Goal: Task Accomplishment & Management: Manage account settings

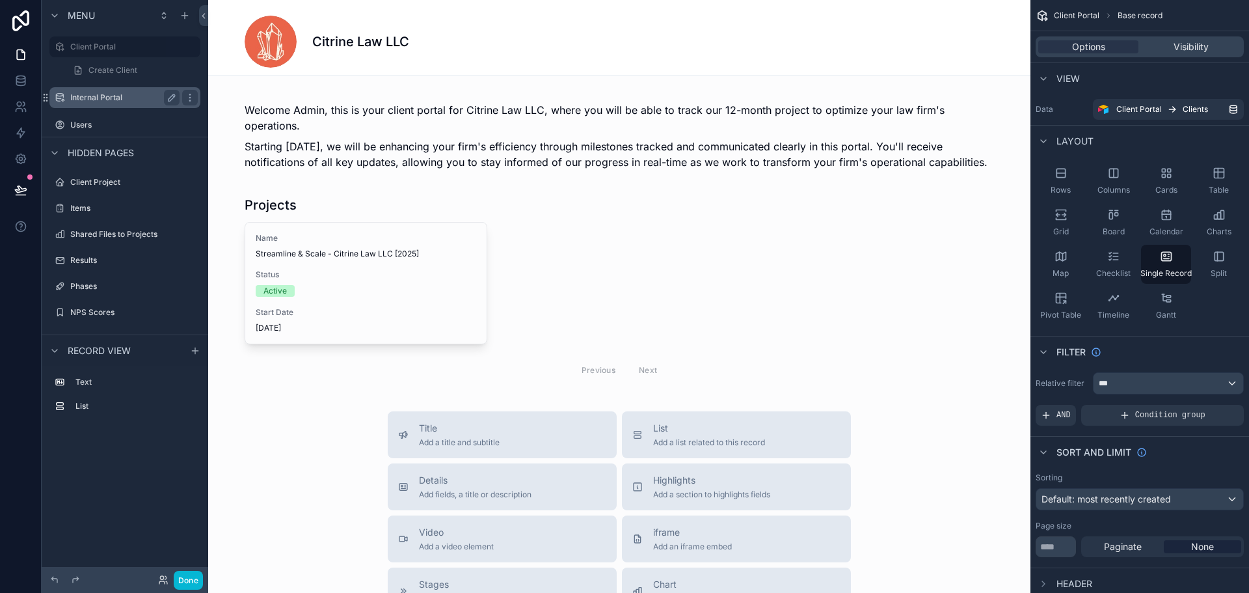
click at [124, 97] on label "Internal Portal" at bounding box center [122, 97] width 104 height 10
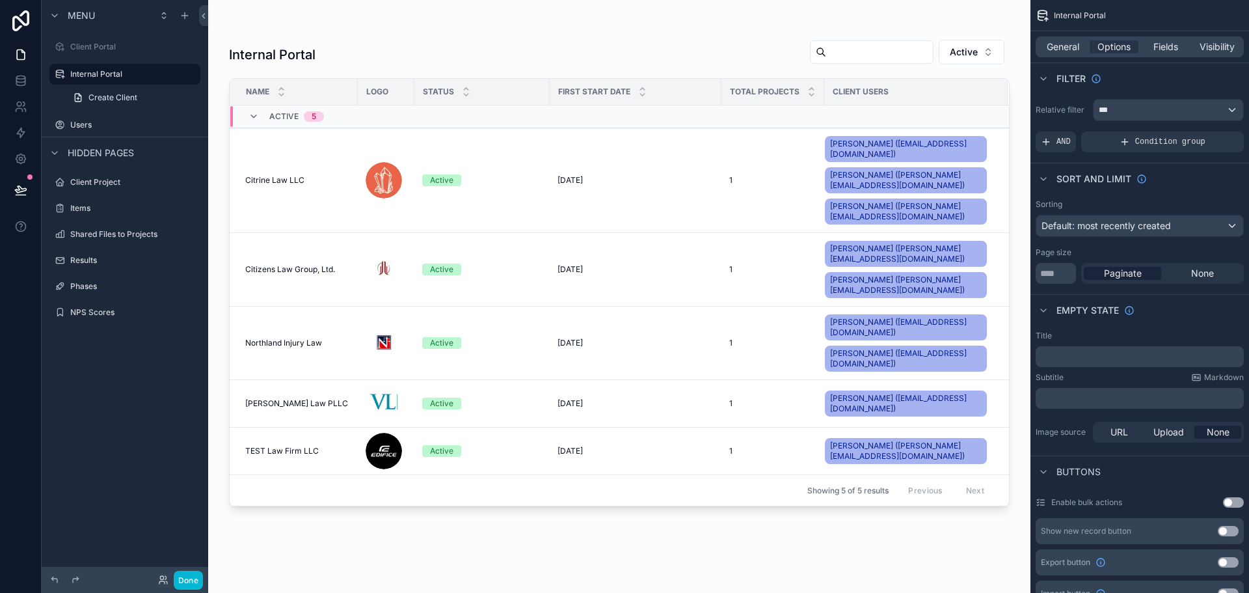
click at [276, 247] on div "scrollable content" at bounding box center [619, 288] width 822 height 577
click at [280, 398] on span "[PERSON_NAME] Law PLLC" at bounding box center [296, 403] width 103 height 10
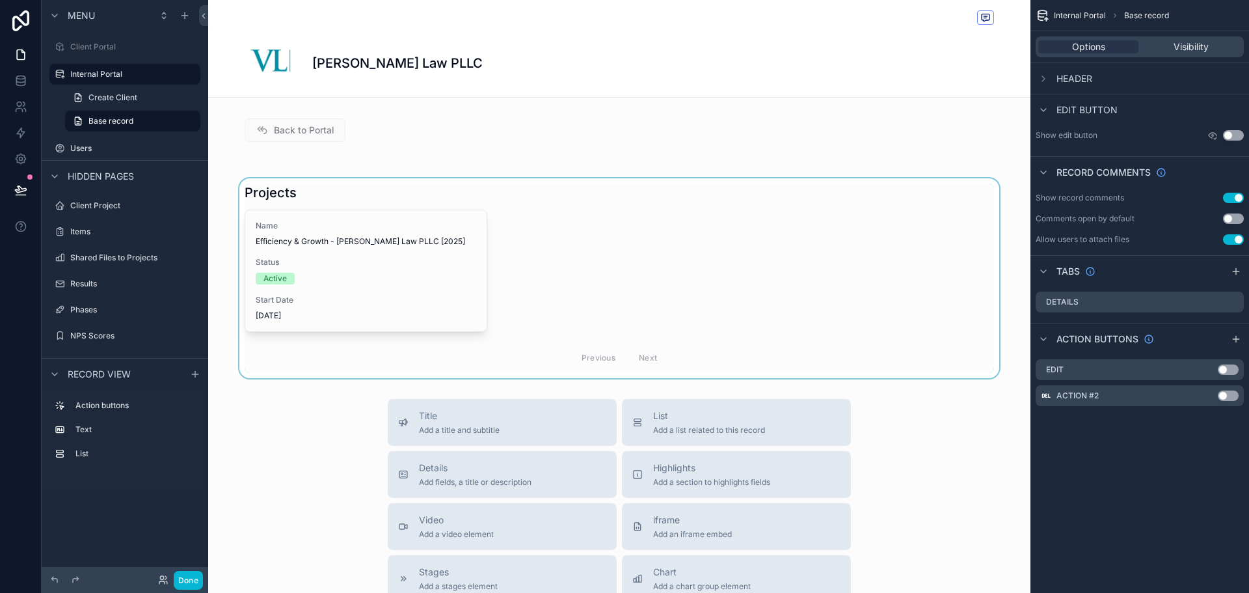
click at [351, 252] on div "scrollable content" at bounding box center [619, 278] width 822 height 200
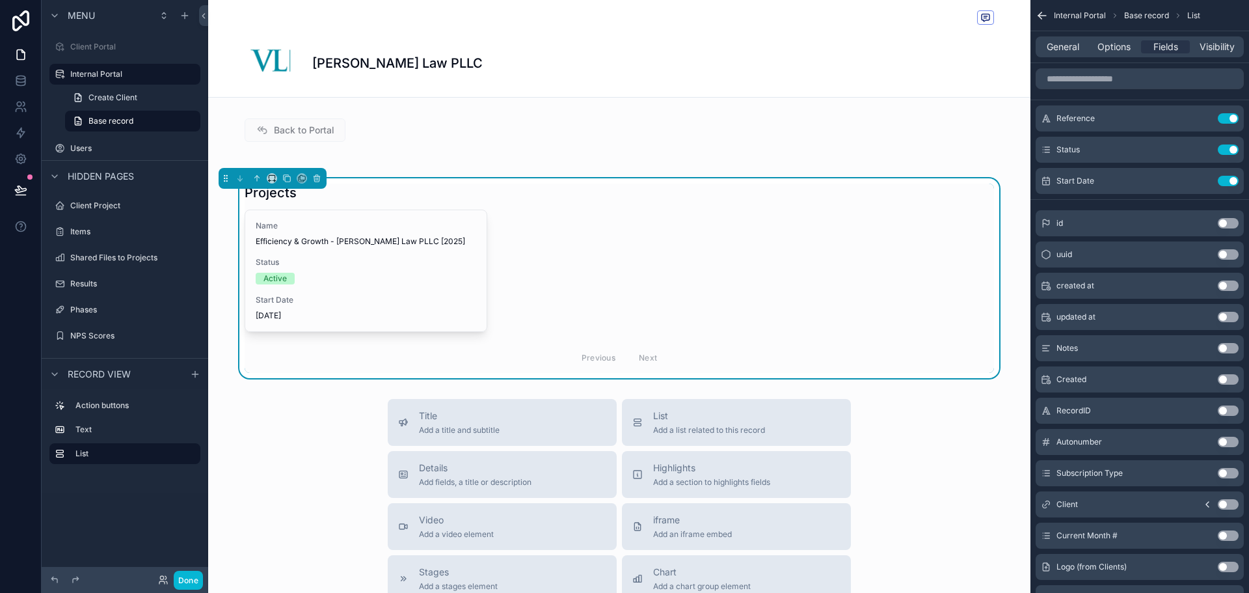
click at [342, 273] on div "Active" at bounding box center [366, 279] width 221 height 12
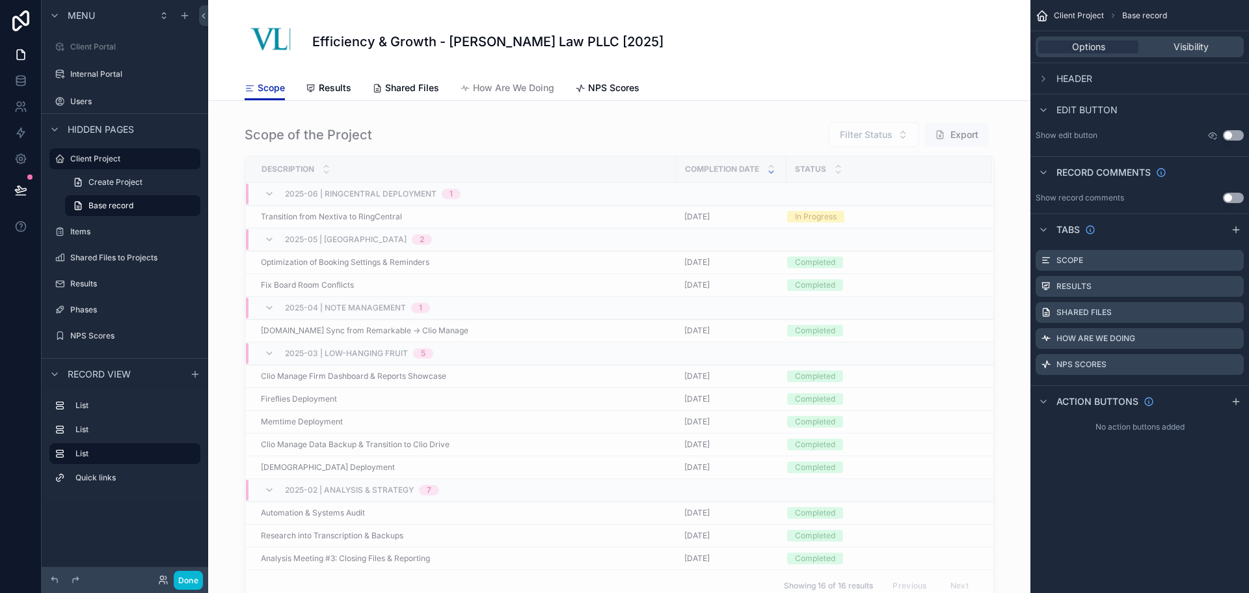
click at [711, 83] on div "Scope Results Shared Files How Are We Doing NPS Scores" at bounding box center [620, 87] width 750 height 25
click at [131, 79] on label "Internal Portal" at bounding box center [122, 74] width 104 height 10
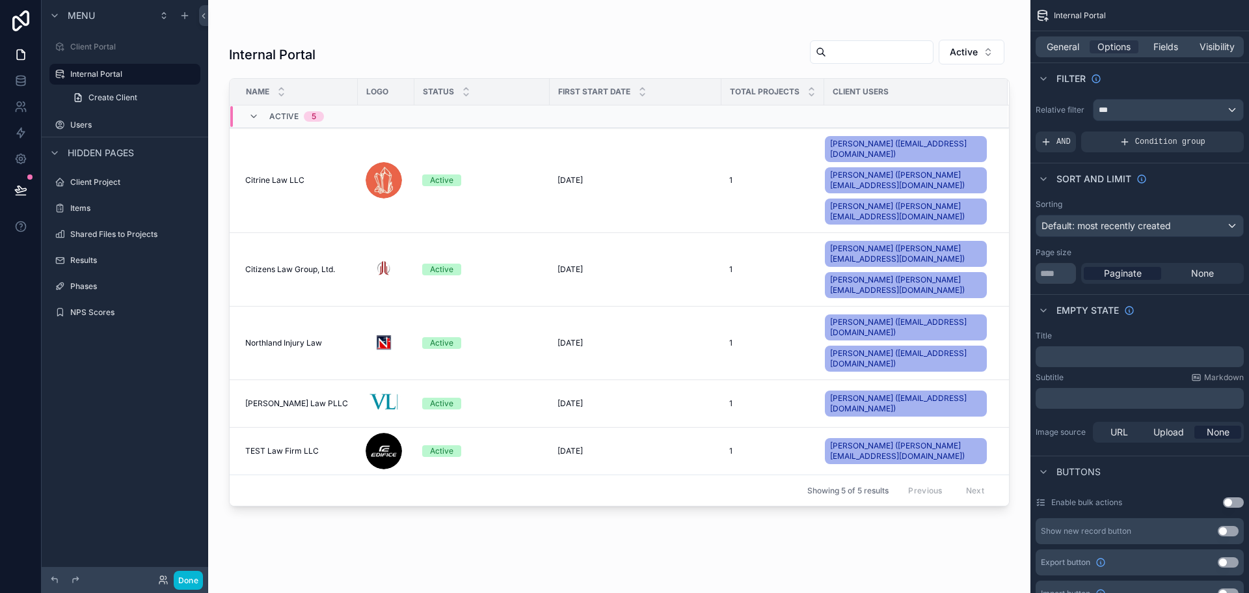
click at [314, 312] on div "scrollable content" at bounding box center [619, 288] width 822 height 577
click at [288, 264] on span "Citizens Law Group, Ltd." at bounding box center [290, 269] width 90 height 10
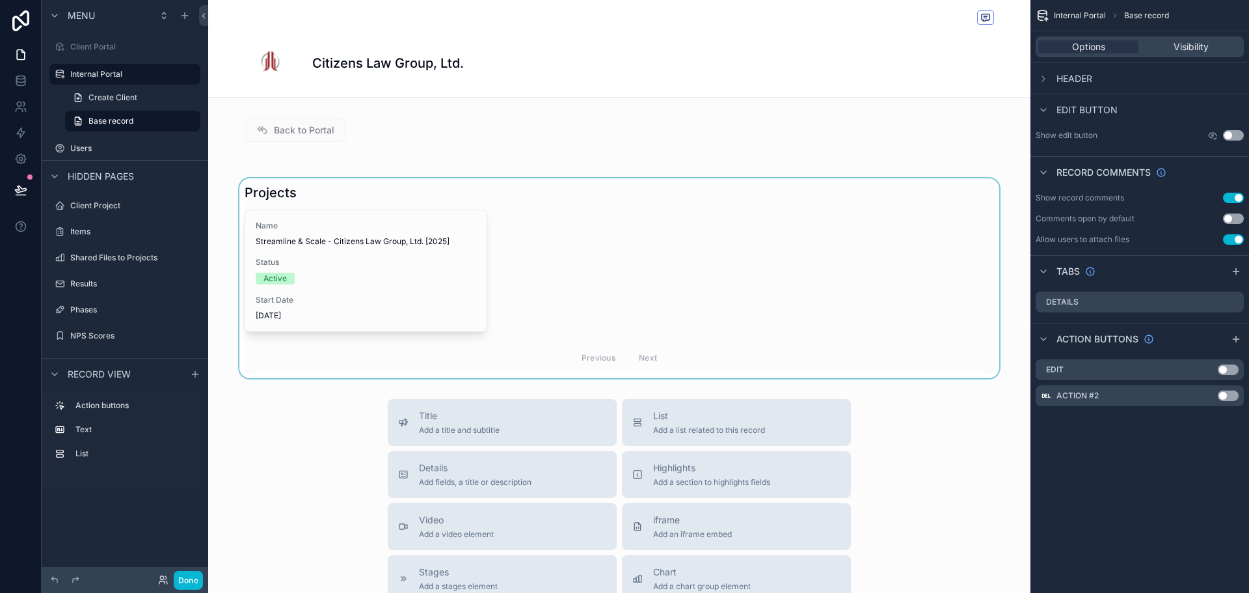
click at [349, 261] on div "scrollable content" at bounding box center [619, 278] width 822 height 200
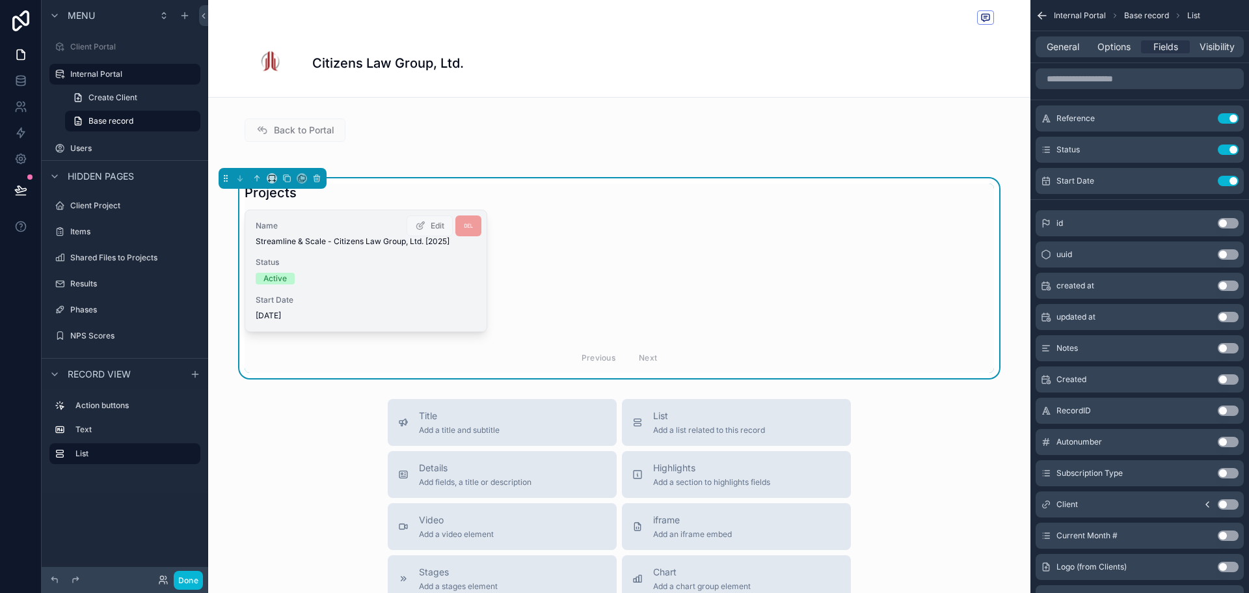
click at [336, 277] on div "Active" at bounding box center [366, 279] width 221 height 12
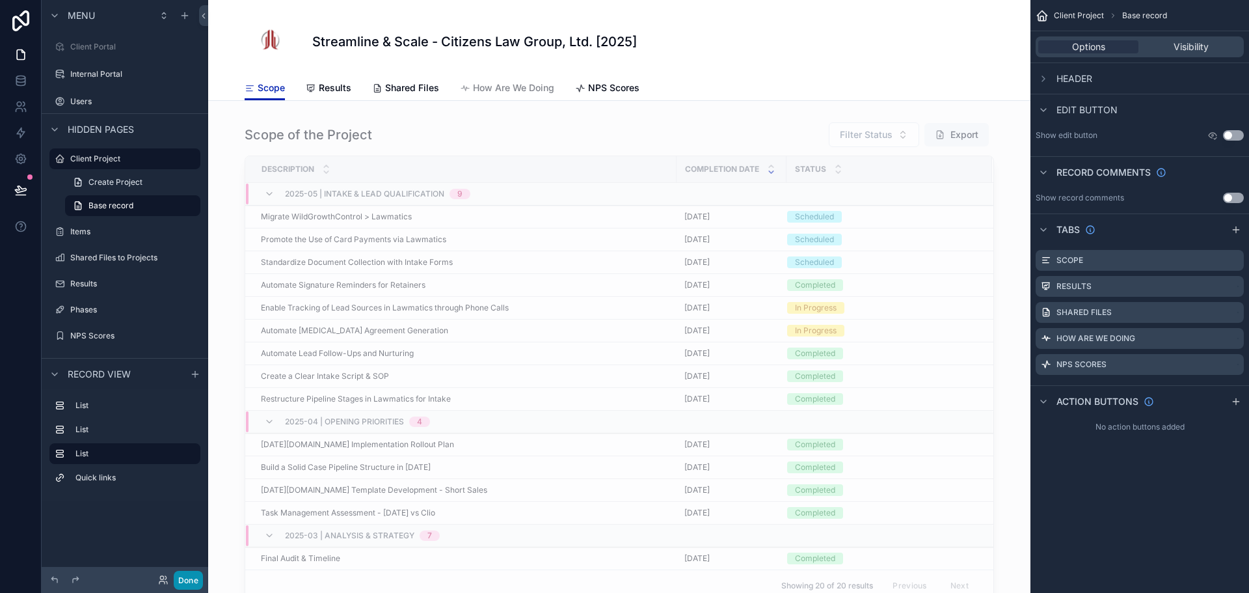
click at [183, 585] on button "Done" at bounding box center [188, 580] width 29 height 19
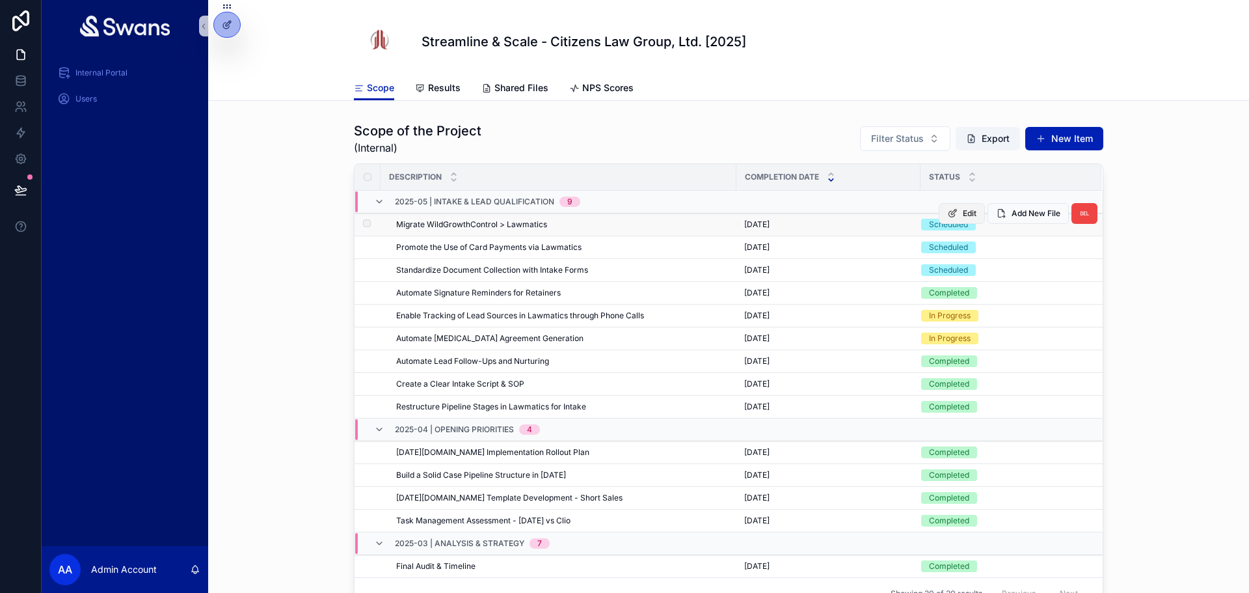
click at [939, 211] on button "Edit" at bounding box center [962, 213] width 46 height 21
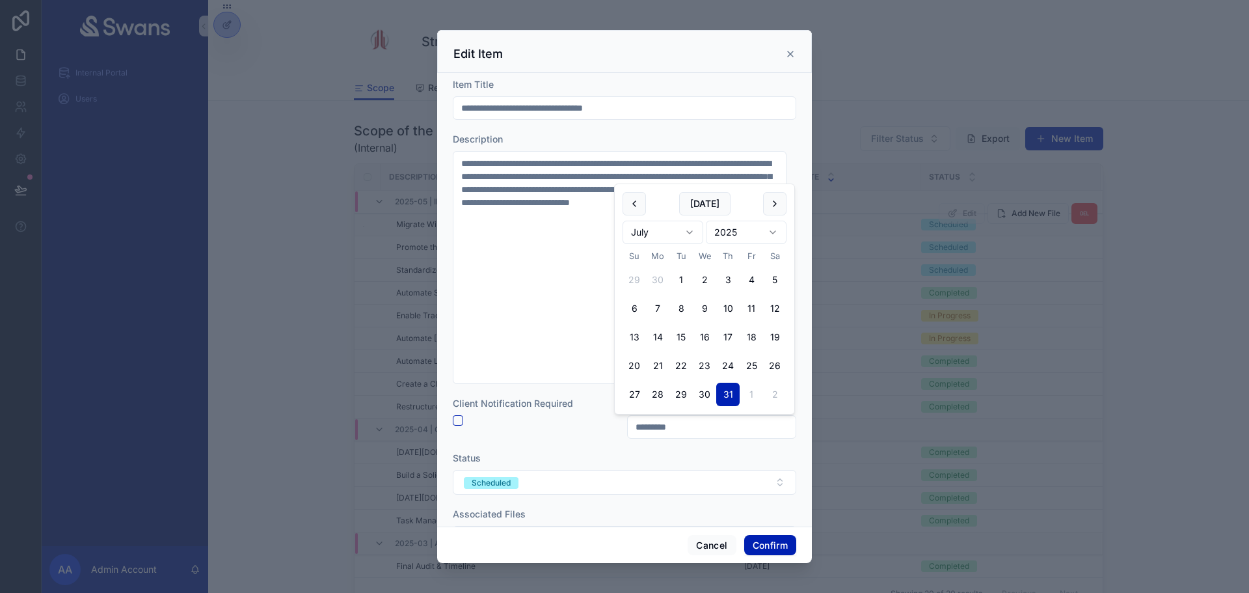
click at [675, 433] on input "*********" at bounding box center [712, 427] width 168 height 18
click at [777, 200] on button at bounding box center [774, 203] width 23 height 23
click at [637, 399] on button "31" at bounding box center [634, 394] width 23 height 23
type input "*********"
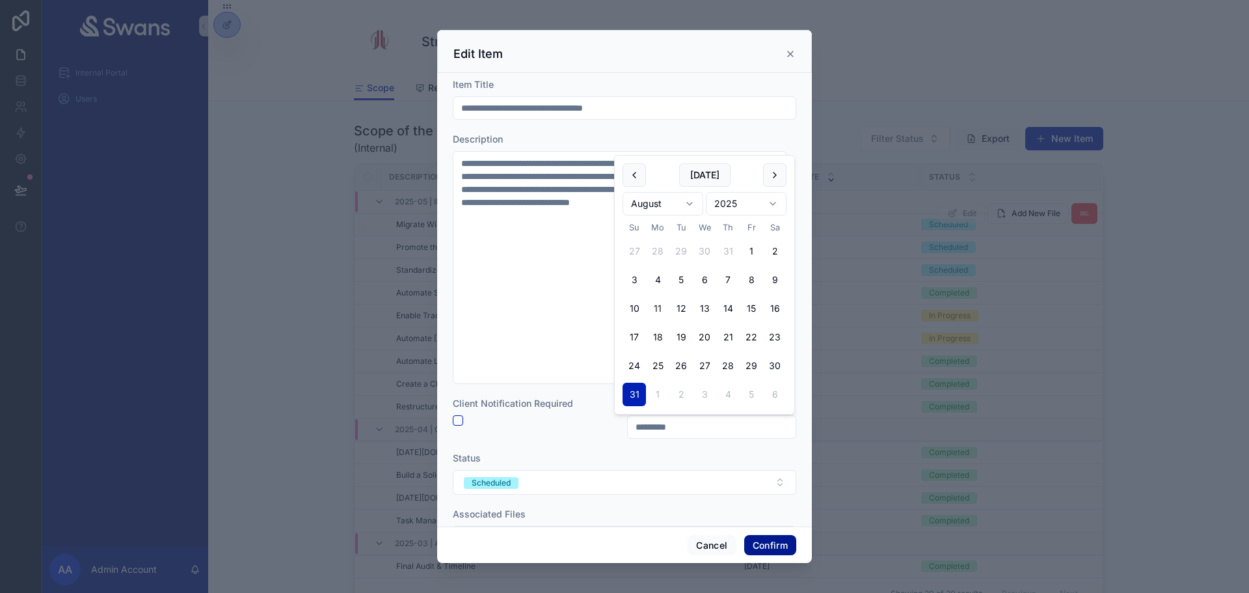
click at [765, 542] on button "Confirm" at bounding box center [770, 545] width 52 height 21
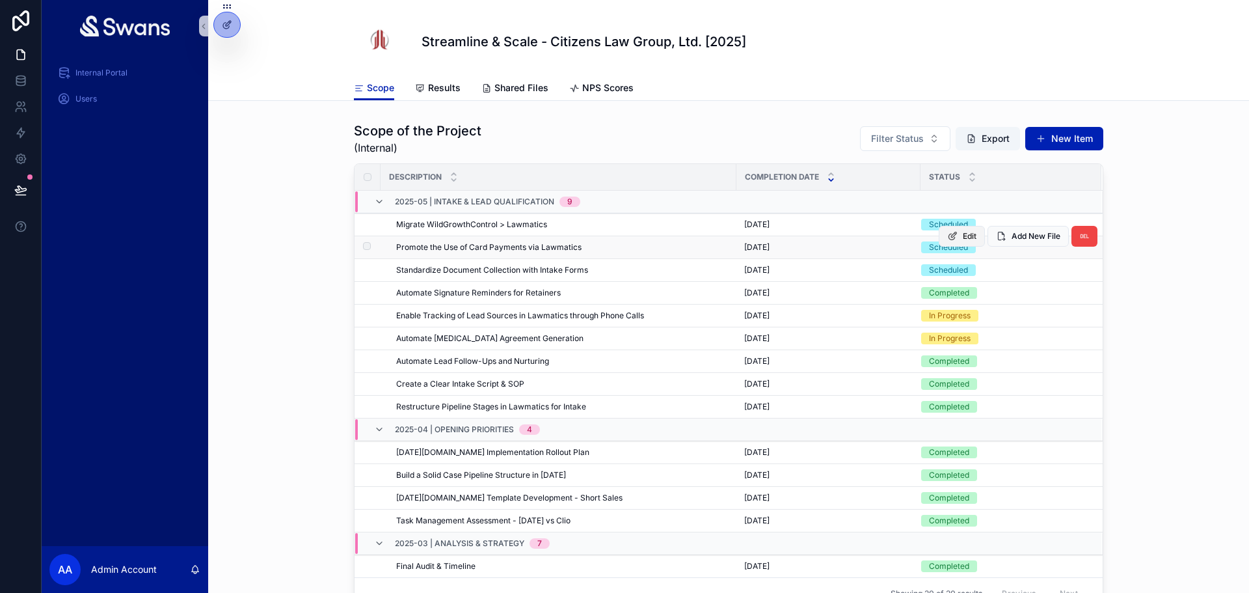
click at [963, 238] on span "Edit" at bounding box center [970, 236] width 14 height 10
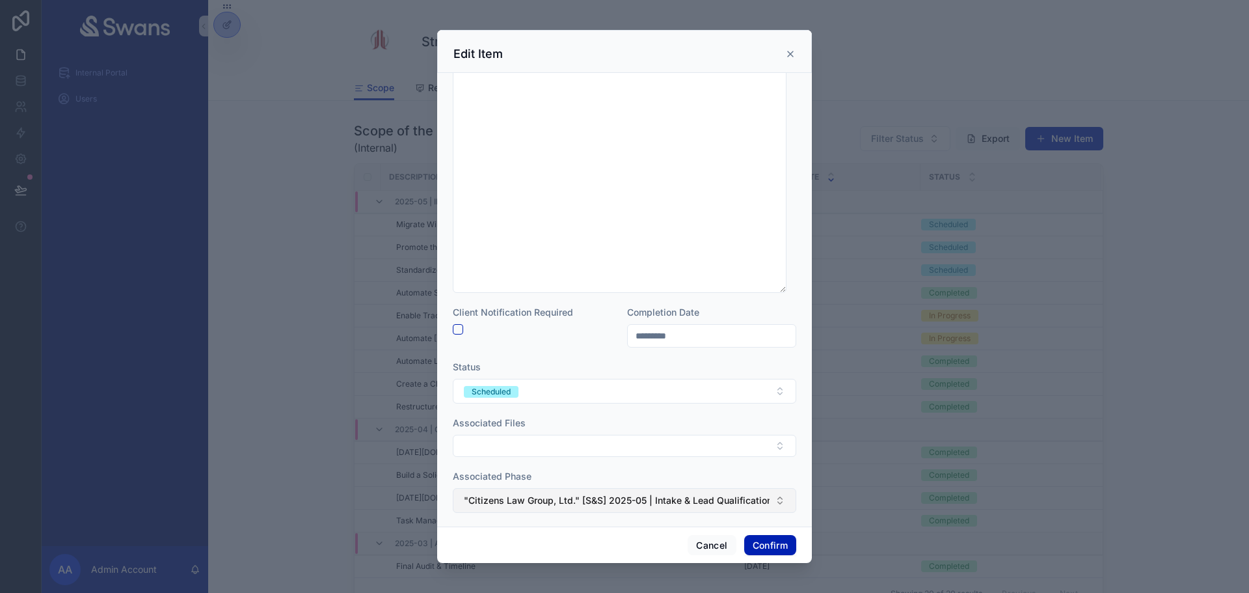
scroll to position [270, 0]
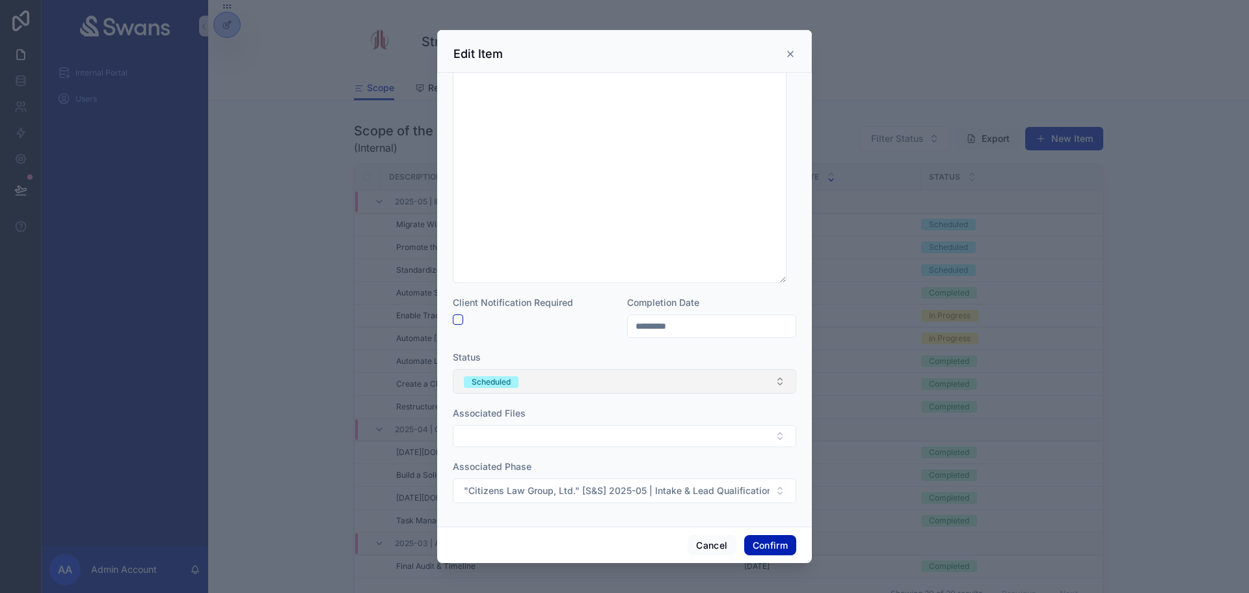
click at [710, 383] on button "Scheduled" at bounding box center [625, 381] width 344 height 25
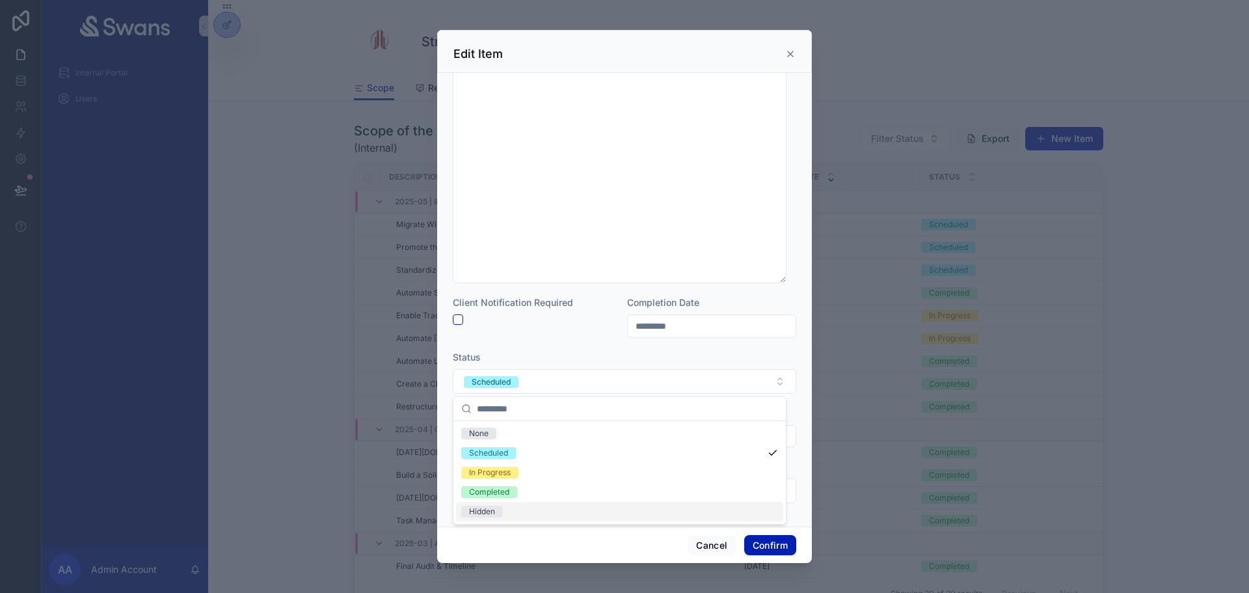
click at [638, 511] on div "Hidden" at bounding box center [619, 512] width 327 height 20
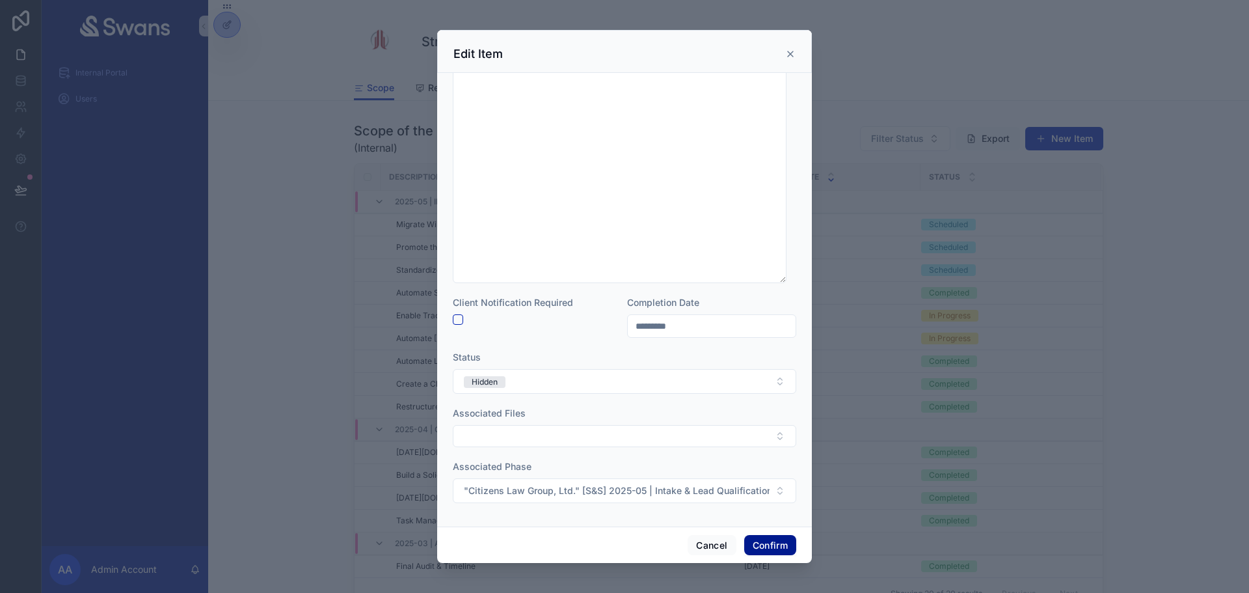
click at [764, 545] on button "Confirm" at bounding box center [770, 545] width 52 height 21
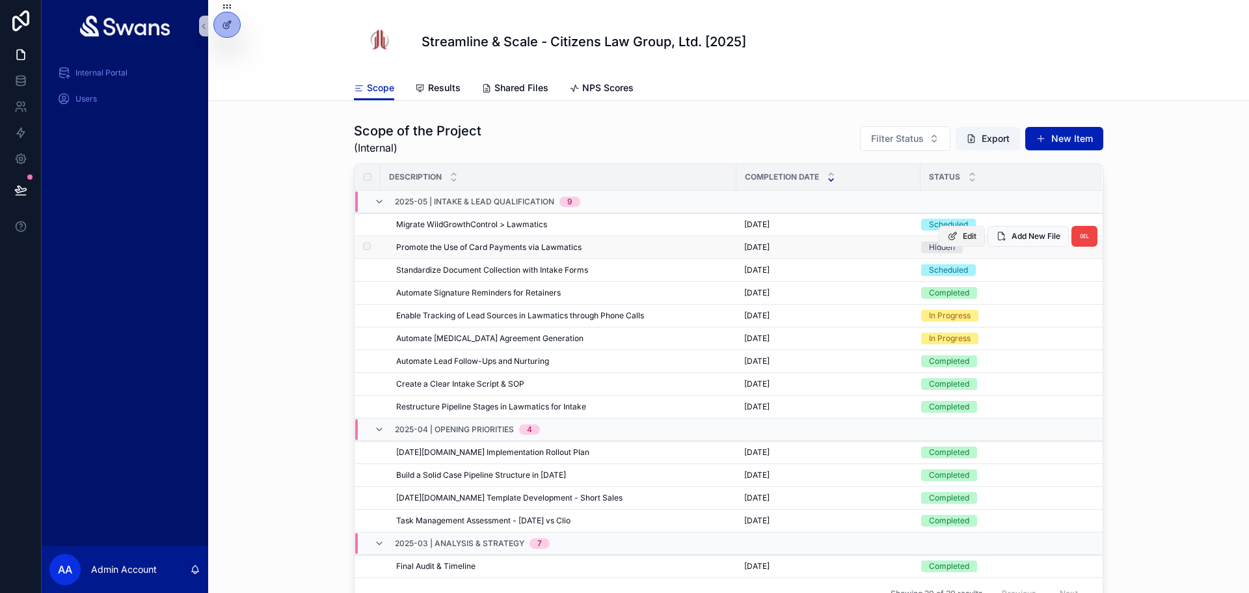
click at [962, 241] on button "Edit" at bounding box center [962, 236] width 46 height 21
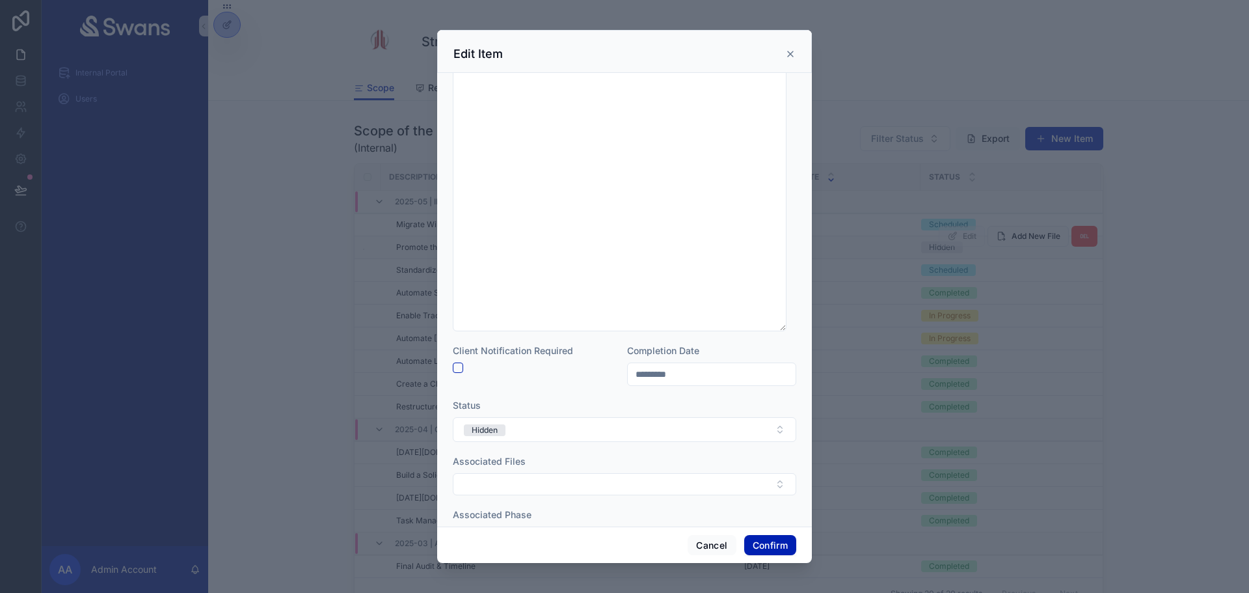
scroll to position [260, 0]
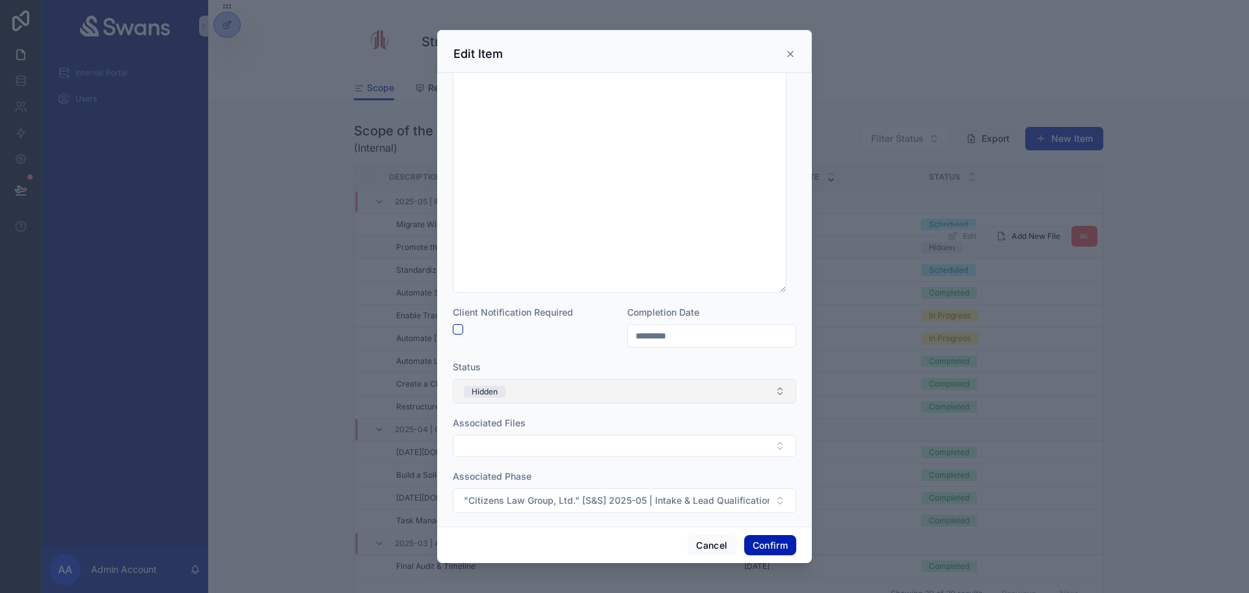
click at [673, 389] on button "Hidden" at bounding box center [625, 391] width 344 height 25
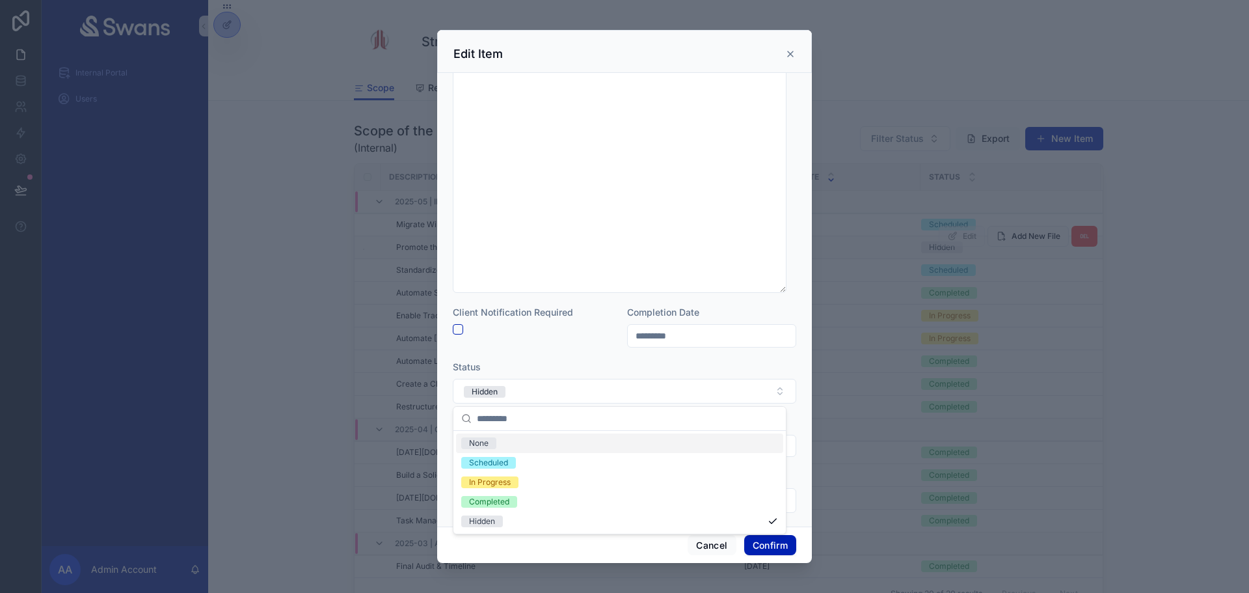
click at [627, 443] on div "None" at bounding box center [619, 443] width 327 height 20
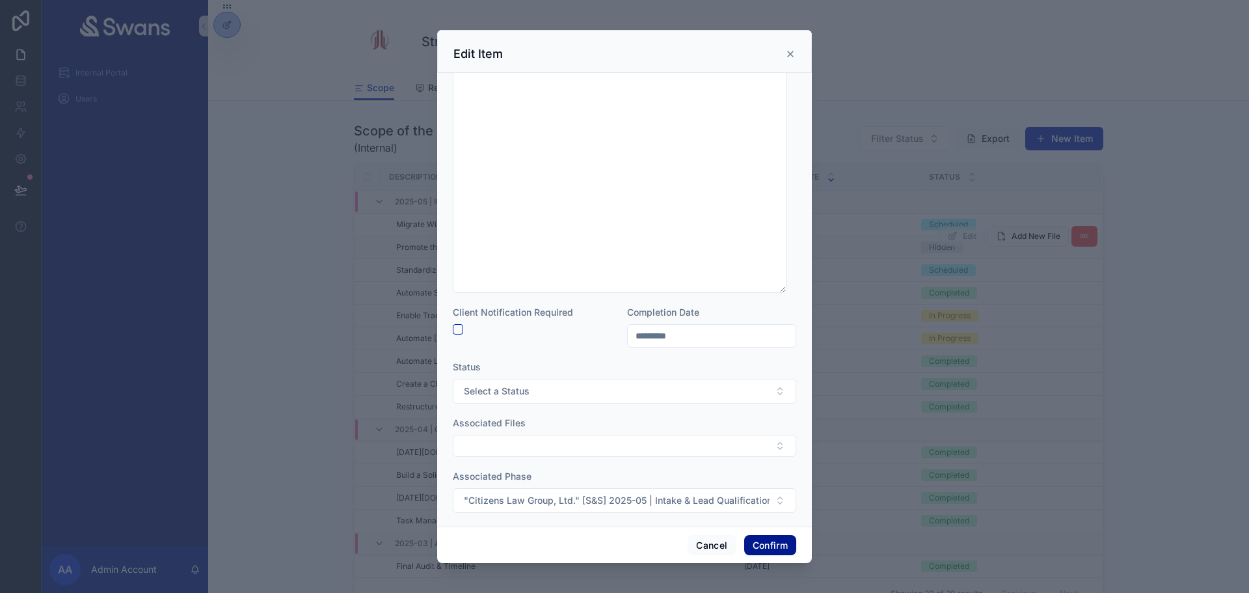
click at [759, 537] on button "Confirm" at bounding box center [770, 545] width 52 height 21
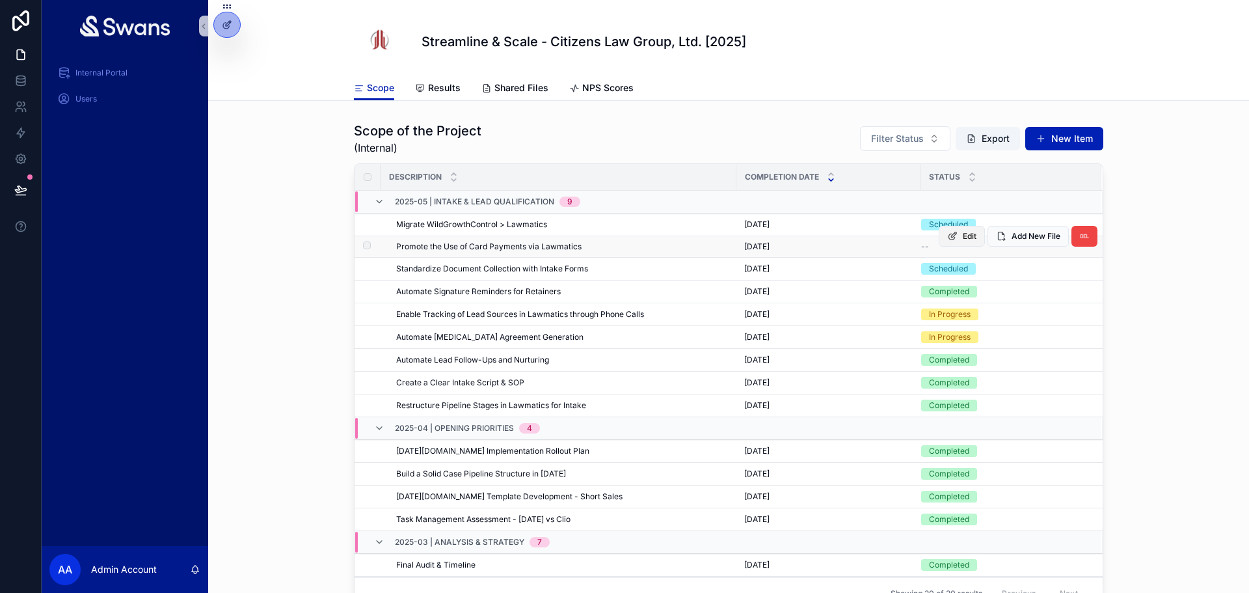
click at [963, 237] on span "Edit" at bounding box center [970, 236] width 14 height 10
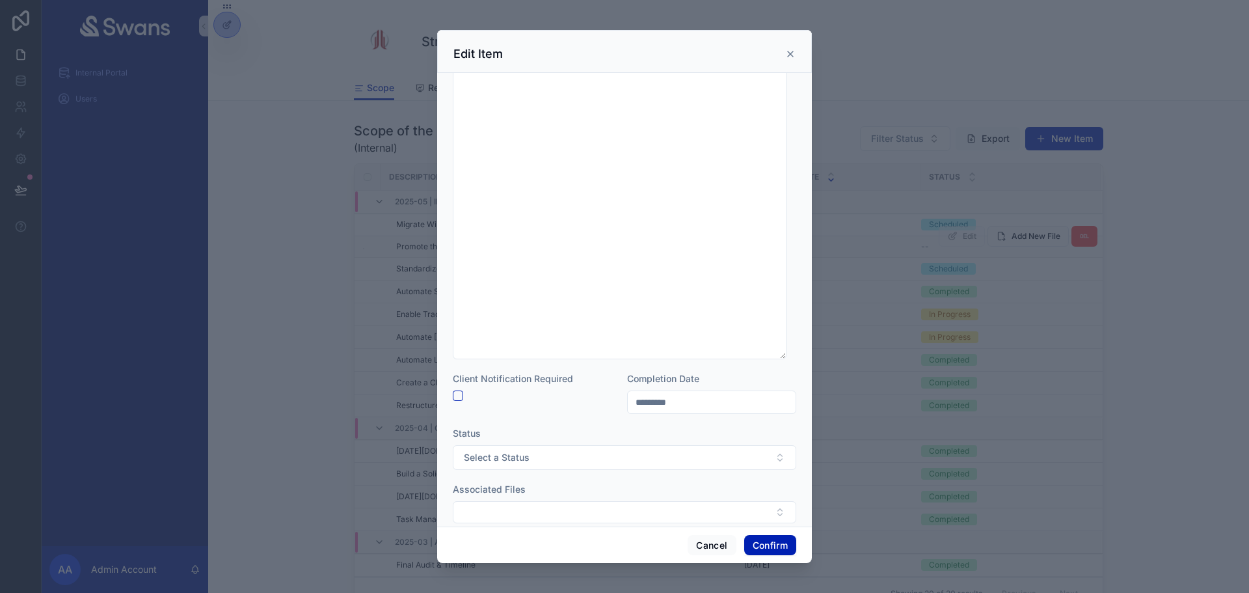
scroll to position [270, 0]
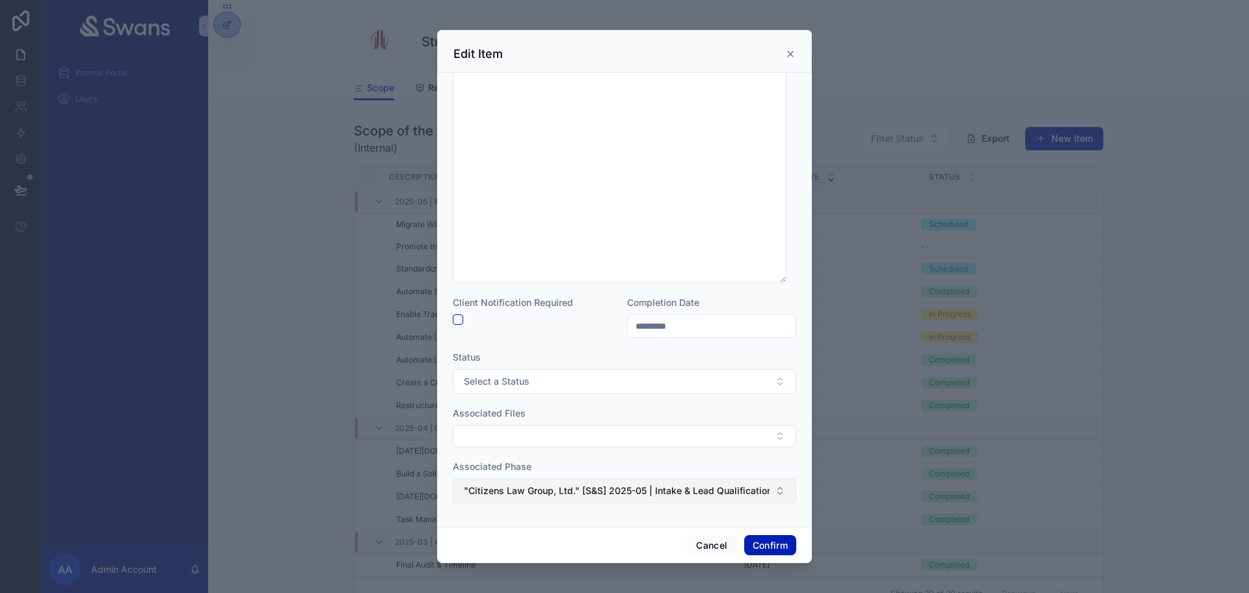
click at [656, 481] on button ""Citizens Law Group, Ltd." [S&S] 2025-05 | Intake & Lead Qualification" at bounding box center [625, 490] width 344 height 25
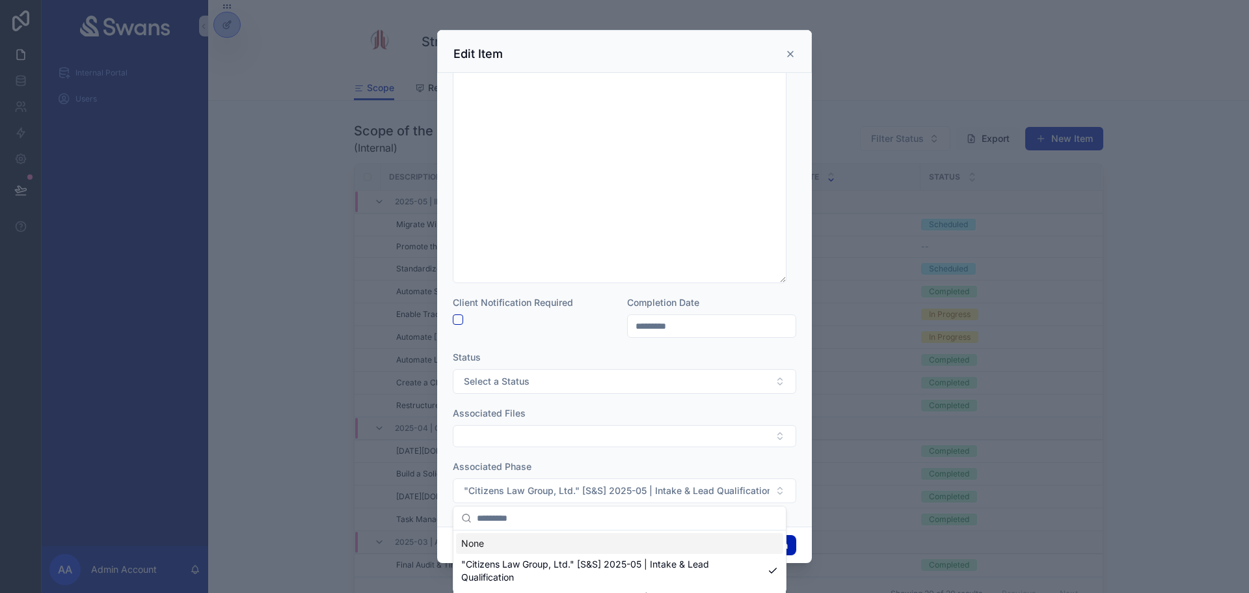
click at [620, 542] on div "None" at bounding box center [619, 543] width 327 height 21
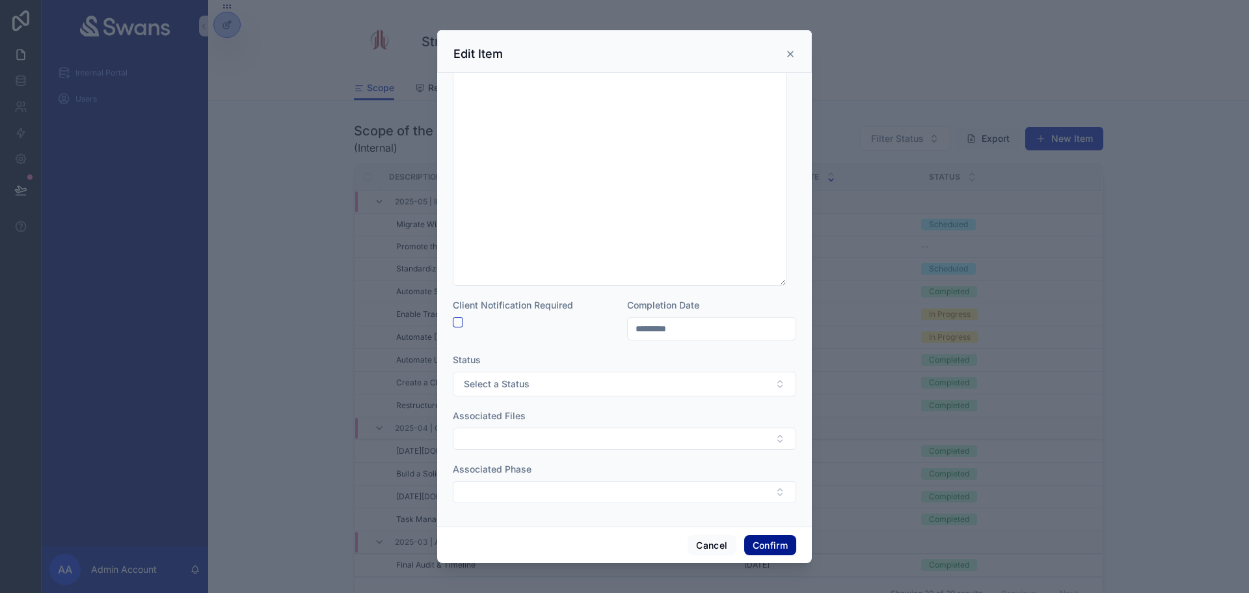
click at [774, 545] on button "Confirm" at bounding box center [770, 545] width 52 height 21
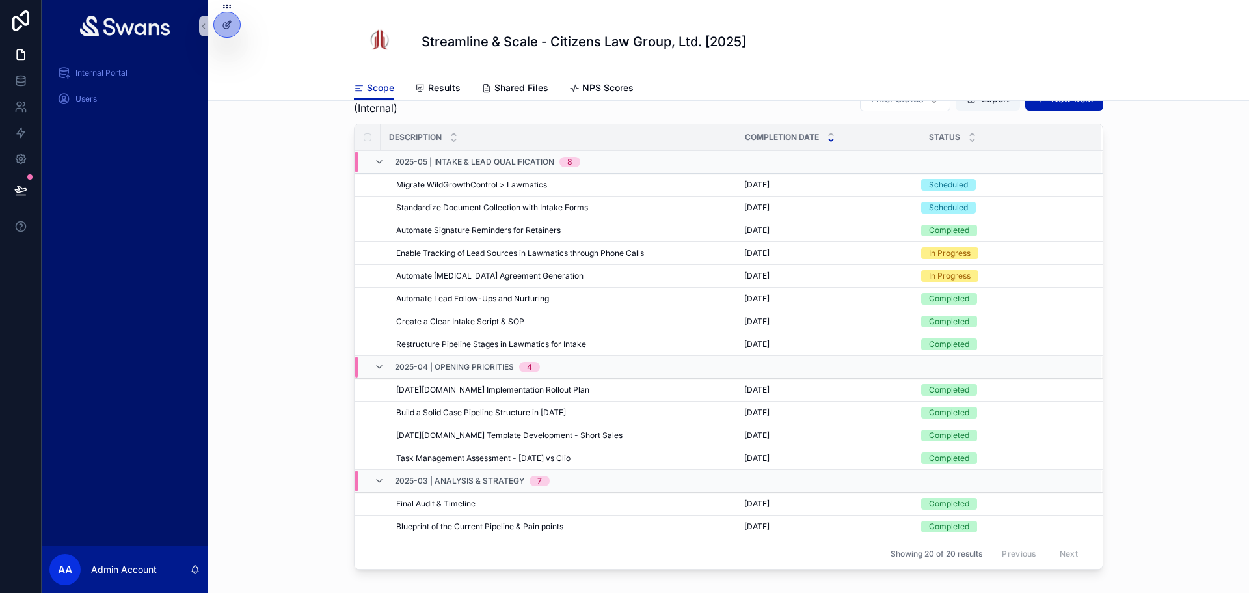
scroll to position [0, 0]
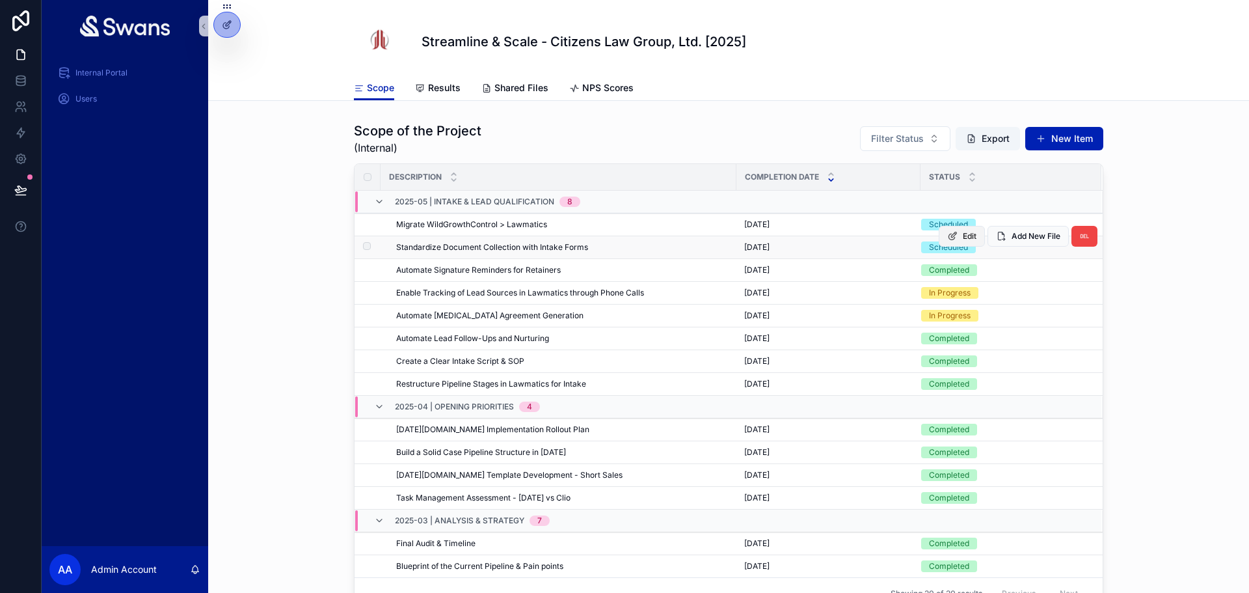
click at [963, 240] on span "Edit" at bounding box center [970, 236] width 14 height 10
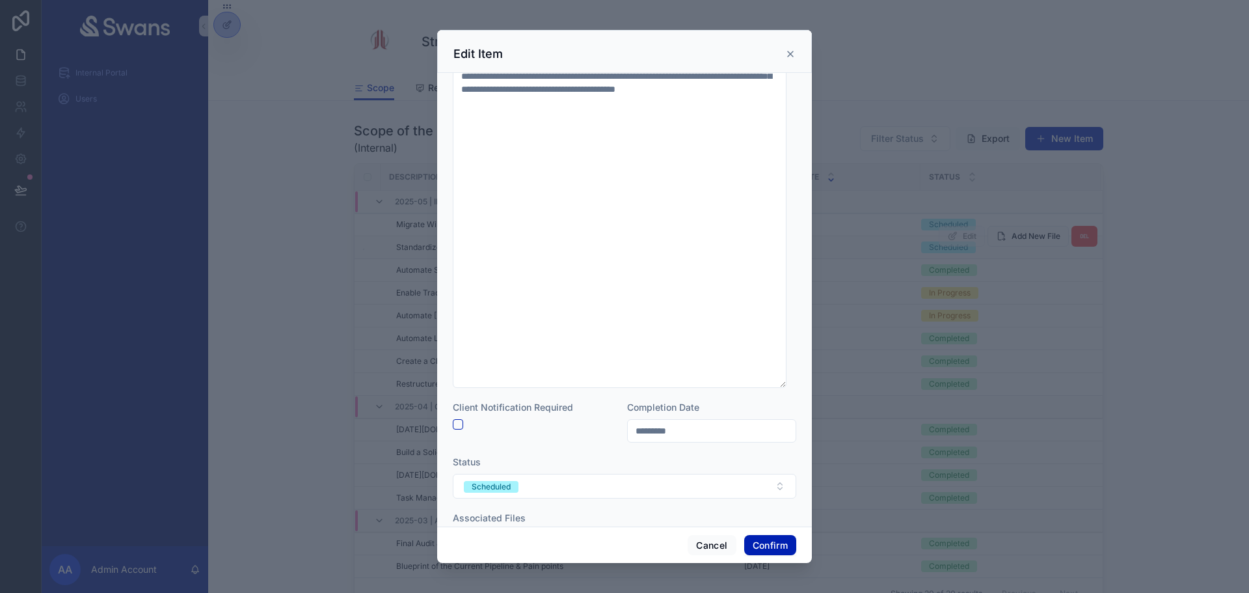
scroll to position [195, 0]
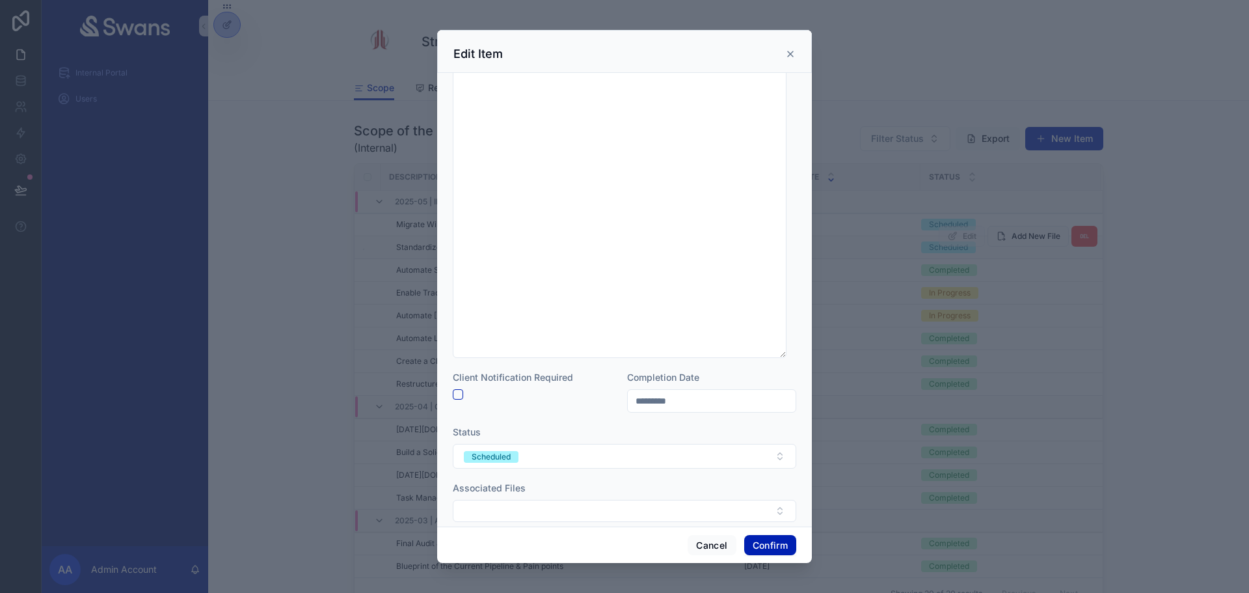
click at [714, 399] on input "*********" at bounding box center [712, 401] width 168 height 18
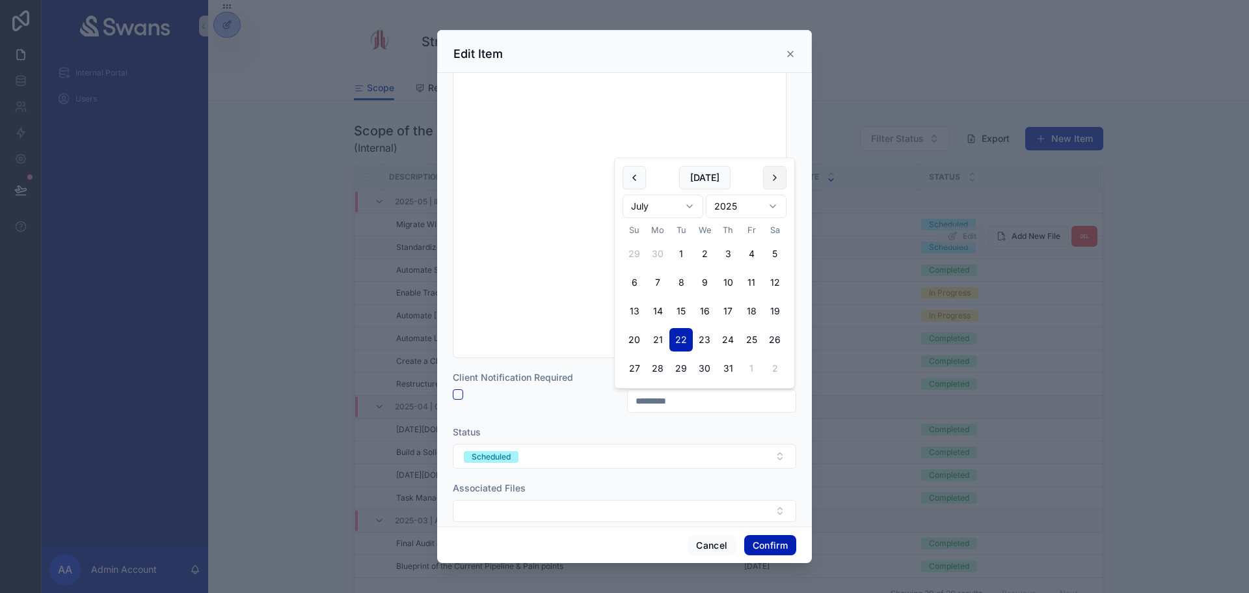
click at [776, 176] on button at bounding box center [774, 177] width 23 height 23
click at [748, 284] on button "15" at bounding box center [751, 282] width 23 height 23
type input "*********"
click at [766, 540] on div "Cancel Confirm" at bounding box center [624, 544] width 375 height 37
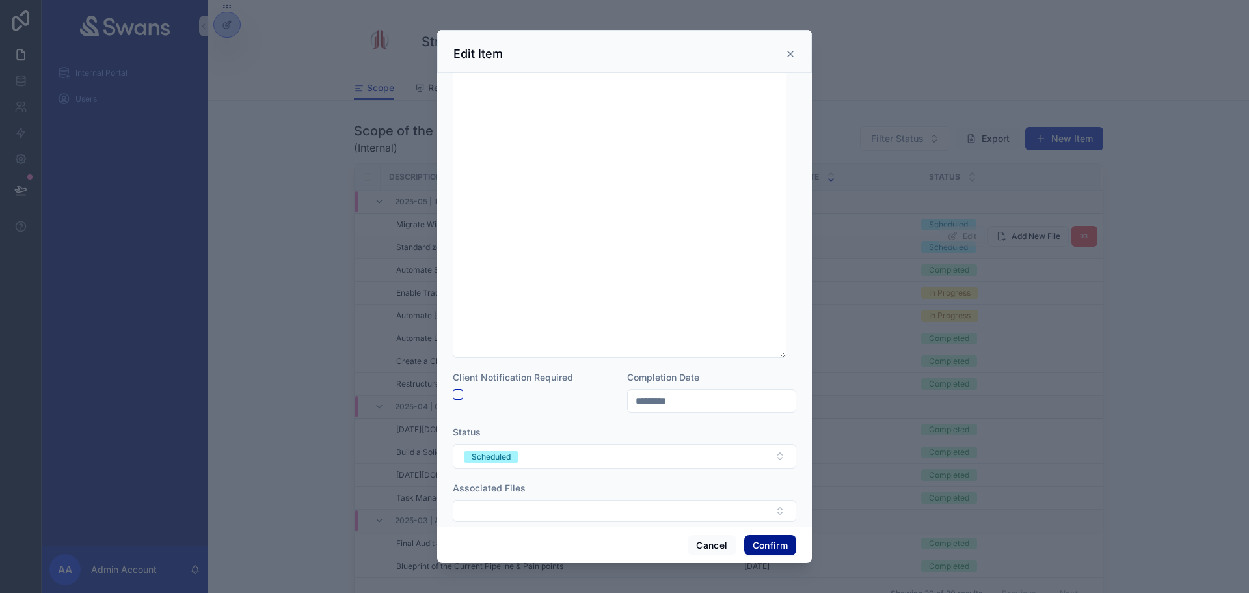
click at [766, 541] on button "Confirm" at bounding box center [770, 545] width 52 height 21
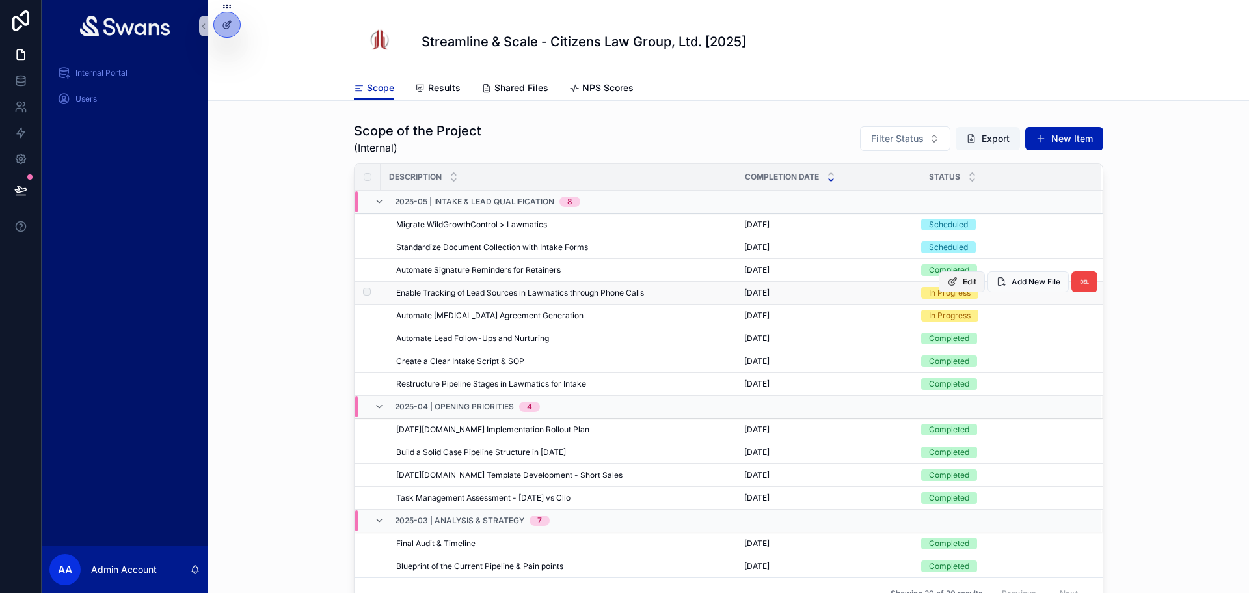
click at [947, 278] on button "Edit" at bounding box center [962, 281] width 46 height 21
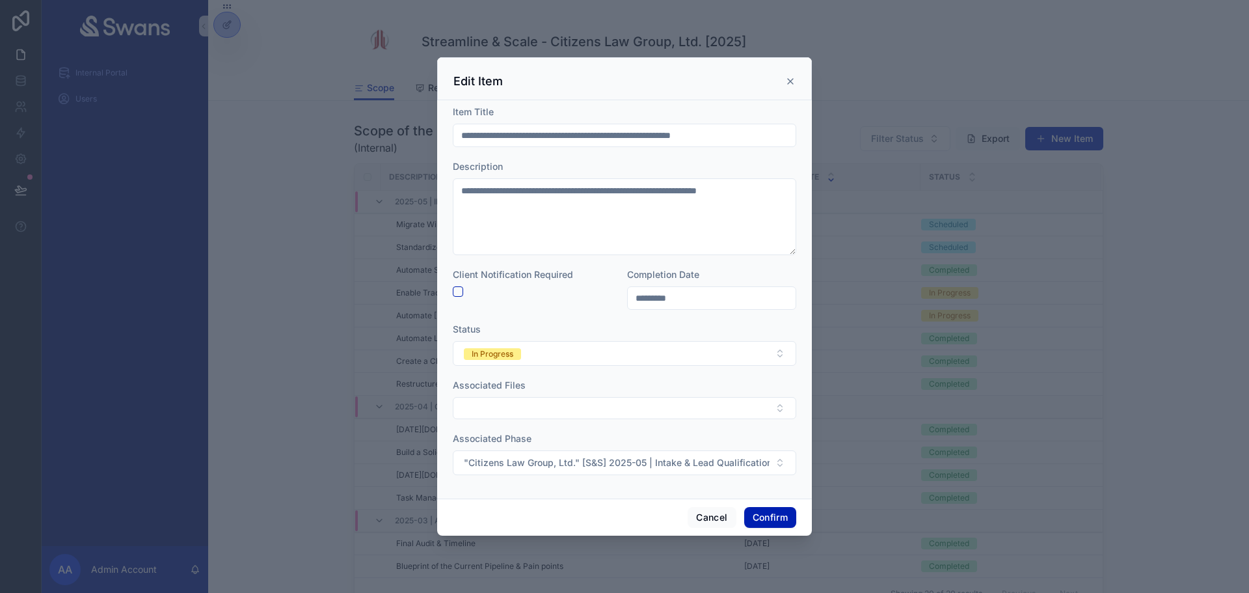
click at [731, 291] on input "*********" at bounding box center [712, 298] width 168 height 18
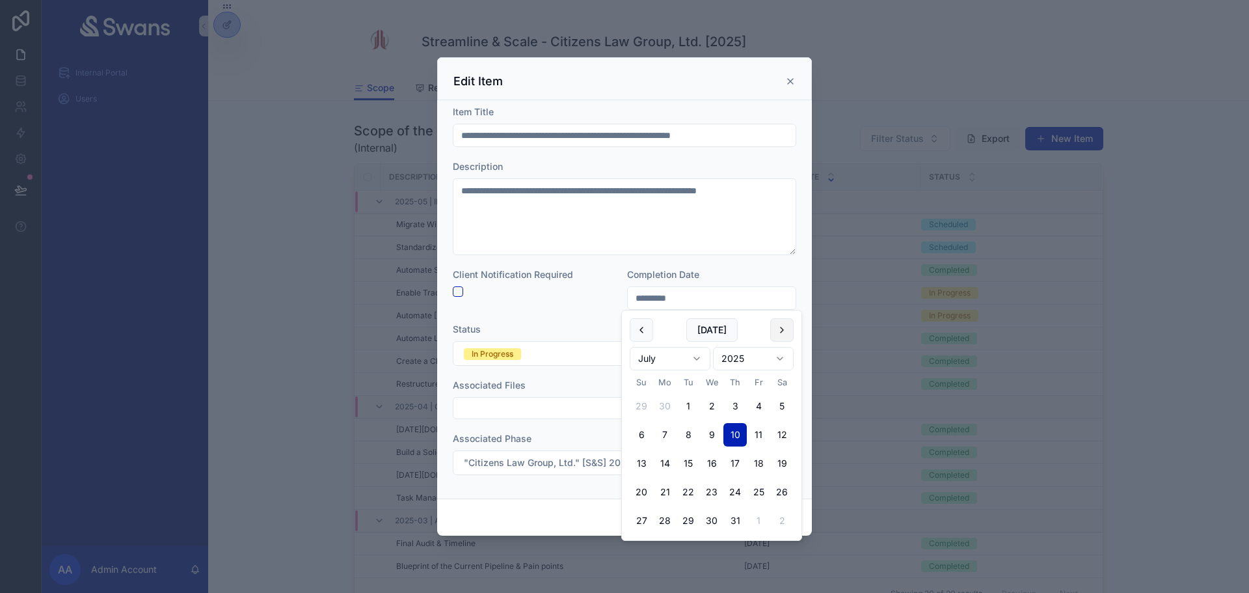
click at [787, 324] on button at bounding box center [781, 329] width 23 height 23
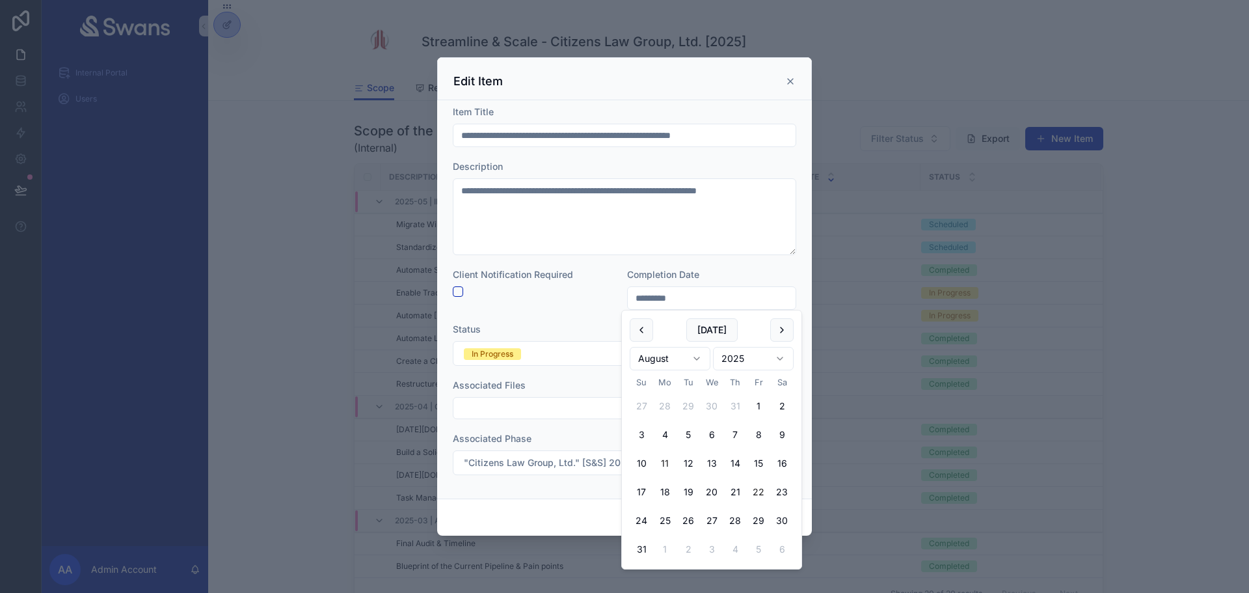
click at [757, 493] on button "22" at bounding box center [758, 491] width 23 height 23
type input "*********"
click at [662, 277] on span "Completion Date" at bounding box center [663, 274] width 72 height 11
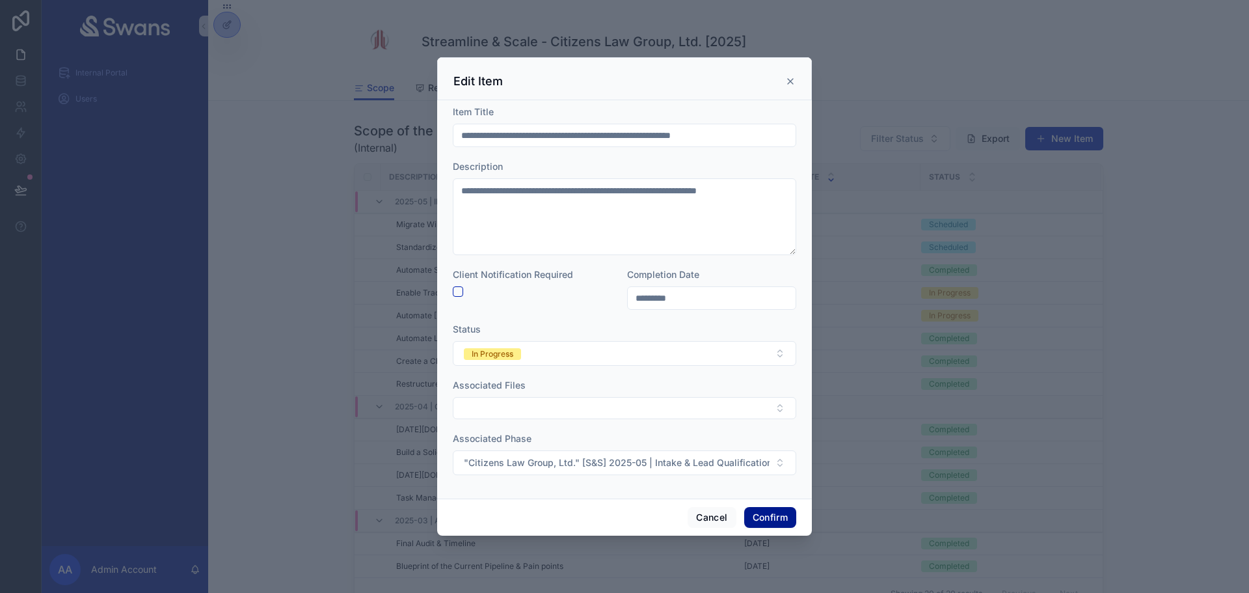
click at [768, 513] on button "Confirm" at bounding box center [770, 517] width 52 height 21
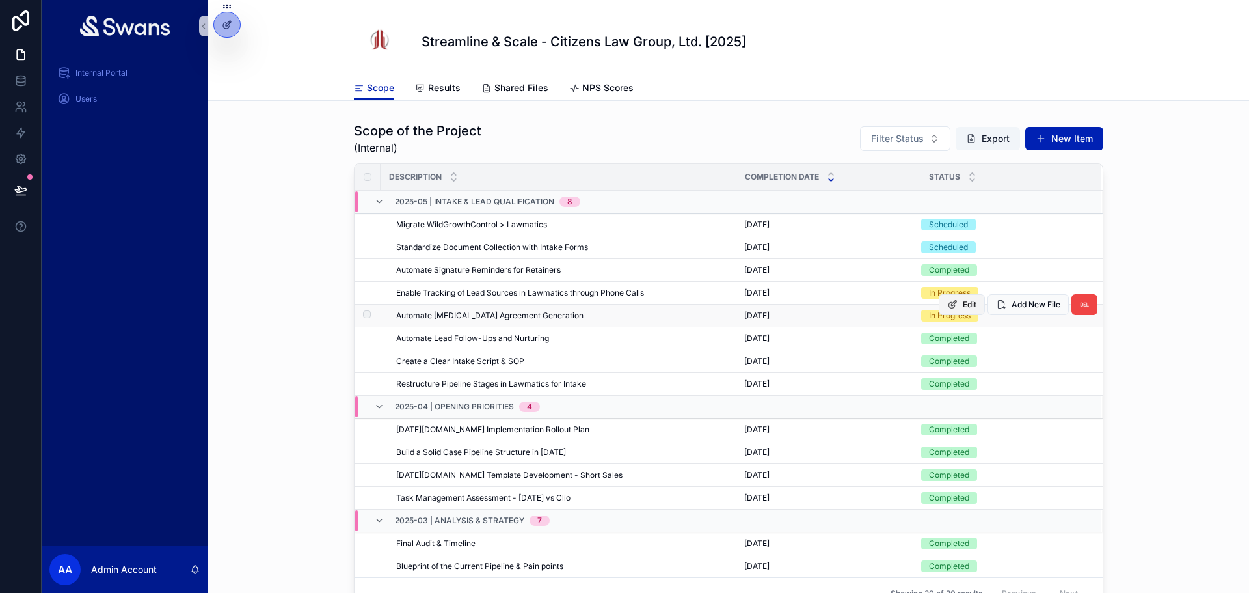
click at [963, 308] on span "Edit" at bounding box center [970, 304] width 14 height 10
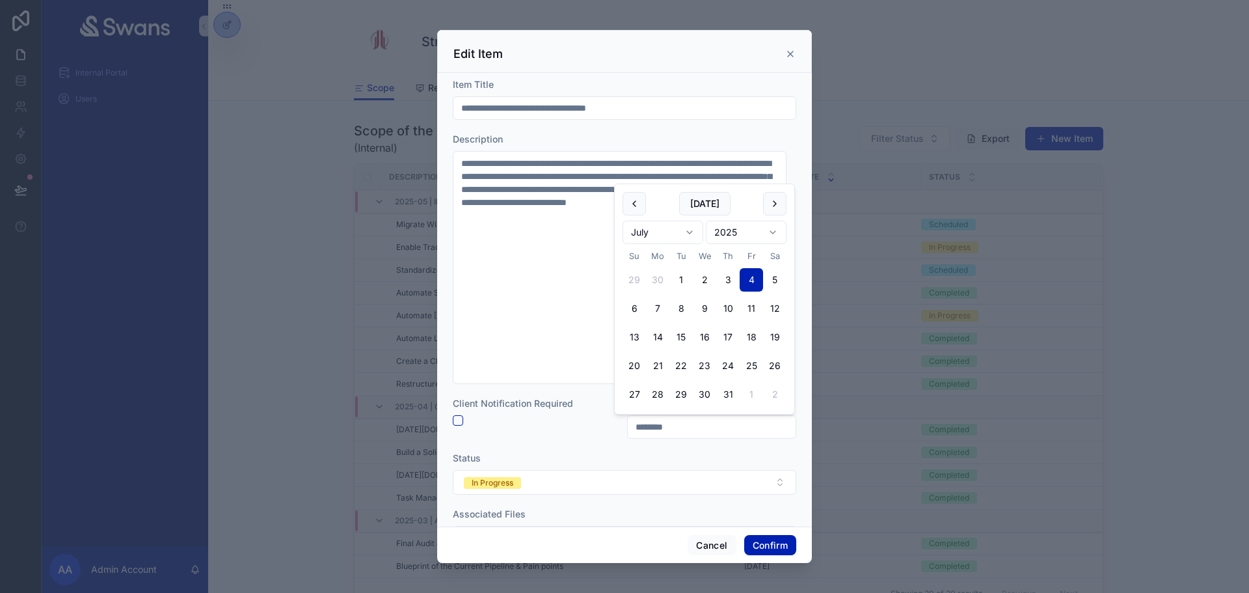
click at [697, 434] on input "********" at bounding box center [712, 427] width 168 height 18
click at [744, 314] on button "11" at bounding box center [751, 308] width 23 height 23
type input "*********"
click at [752, 541] on button "Confirm" at bounding box center [770, 545] width 52 height 21
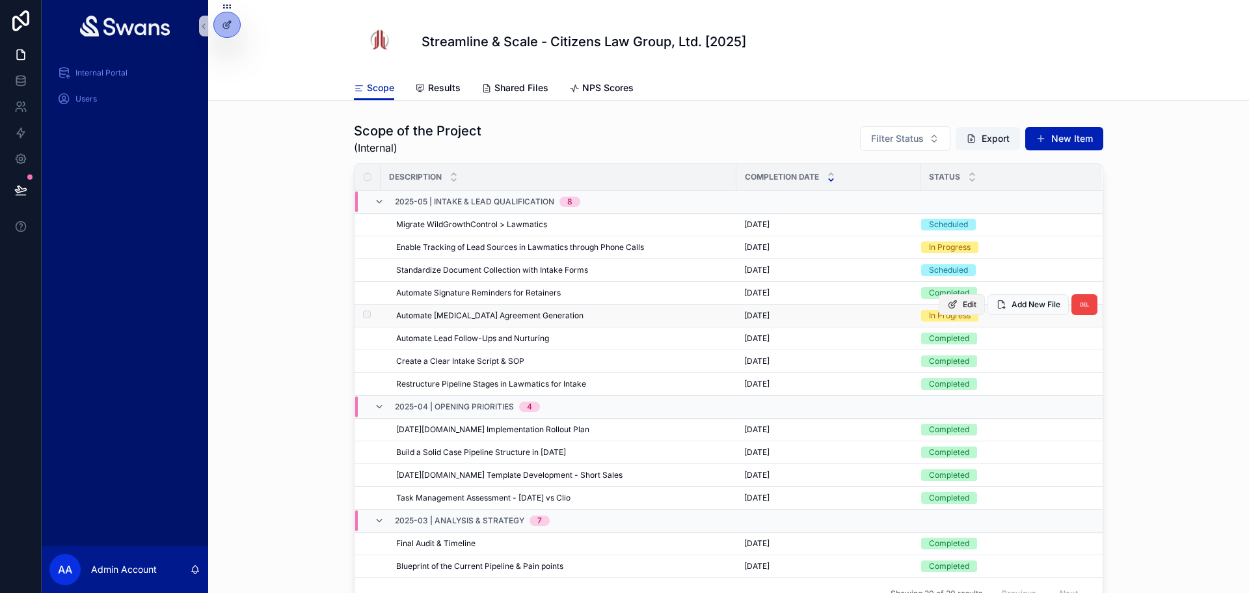
click at [963, 307] on span "Edit" at bounding box center [970, 304] width 14 height 10
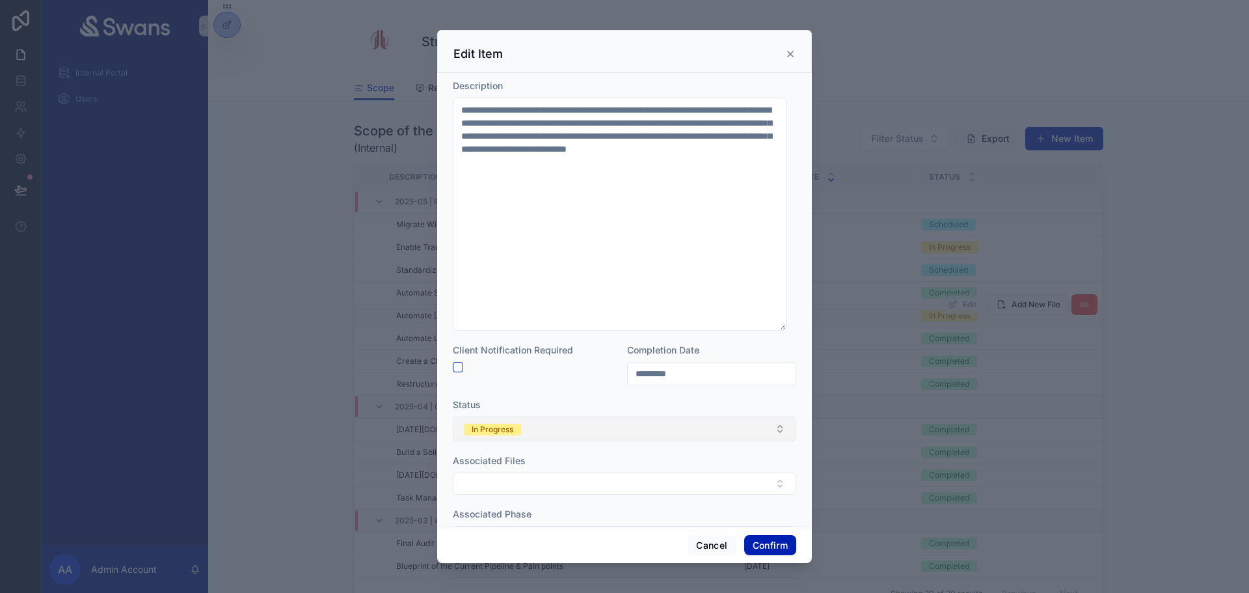
scroll to position [101, 0]
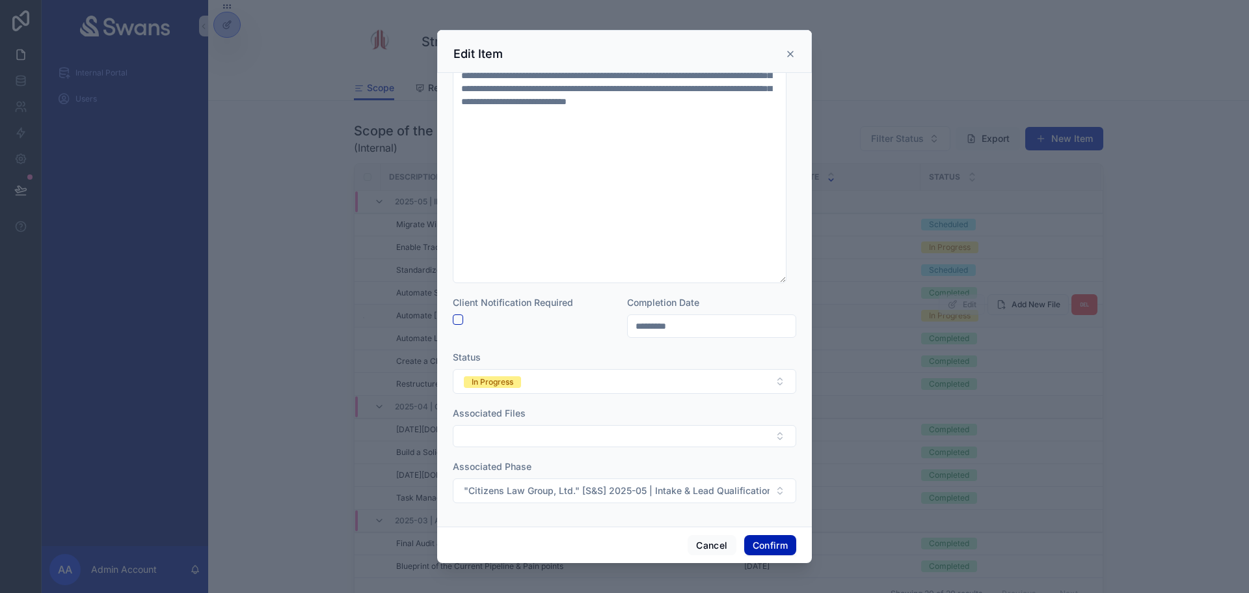
click at [730, 322] on input "*********" at bounding box center [712, 326] width 168 height 18
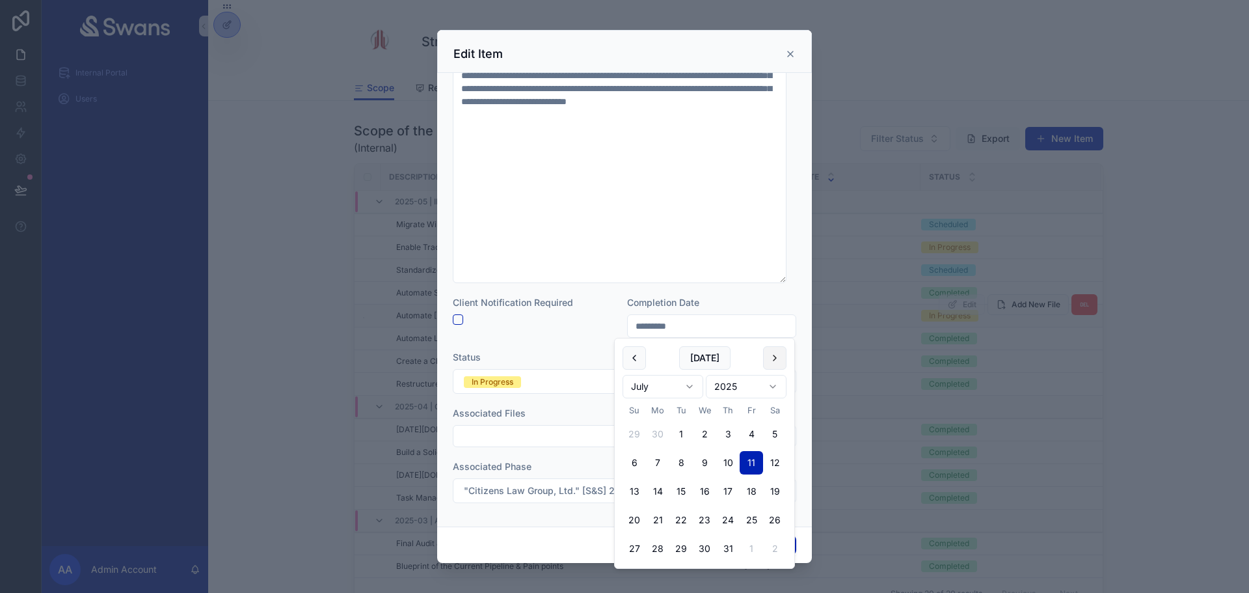
click at [777, 368] on button at bounding box center [774, 357] width 23 height 23
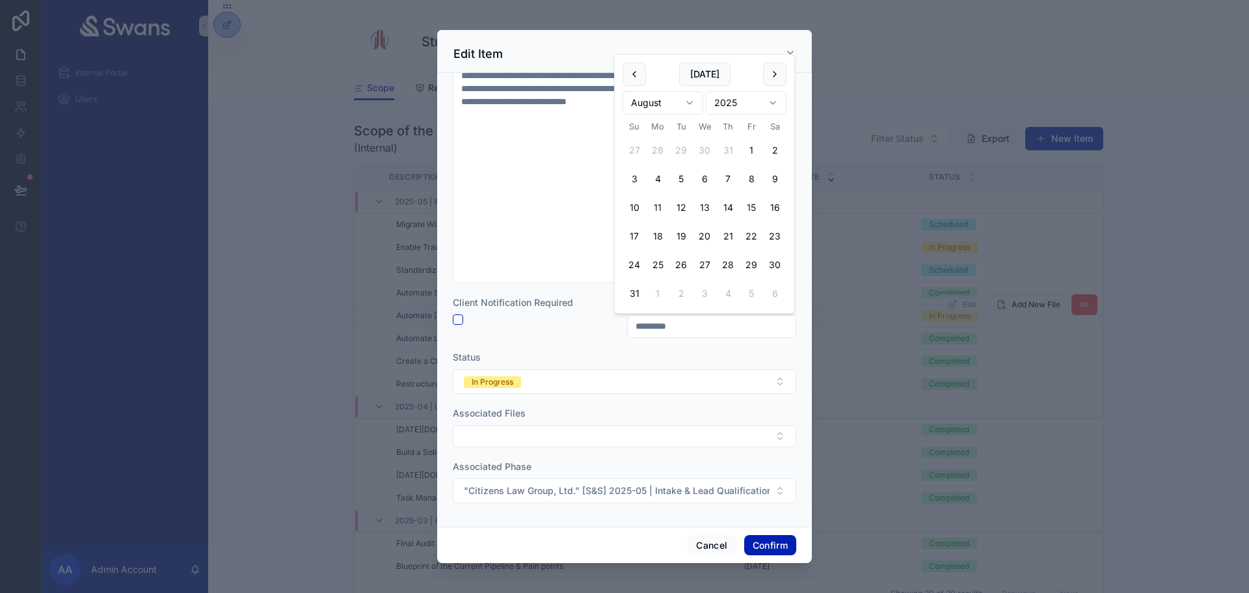
click at [754, 211] on button "15" at bounding box center [751, 207] width 23 height 23
type input "*********"
click at [789, 545] on button "Confirm" at bounding box center [770, 545] width 52 height 21
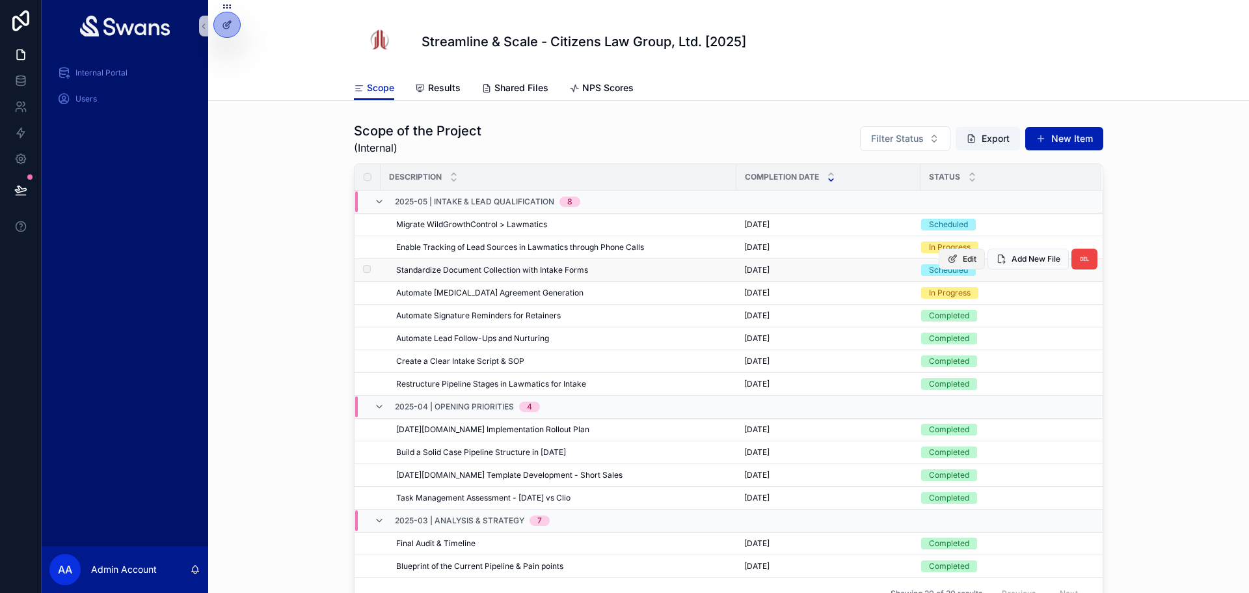
click at [949, 267] on button "Edit" at bounding box center [962, 259] width 46 height 21
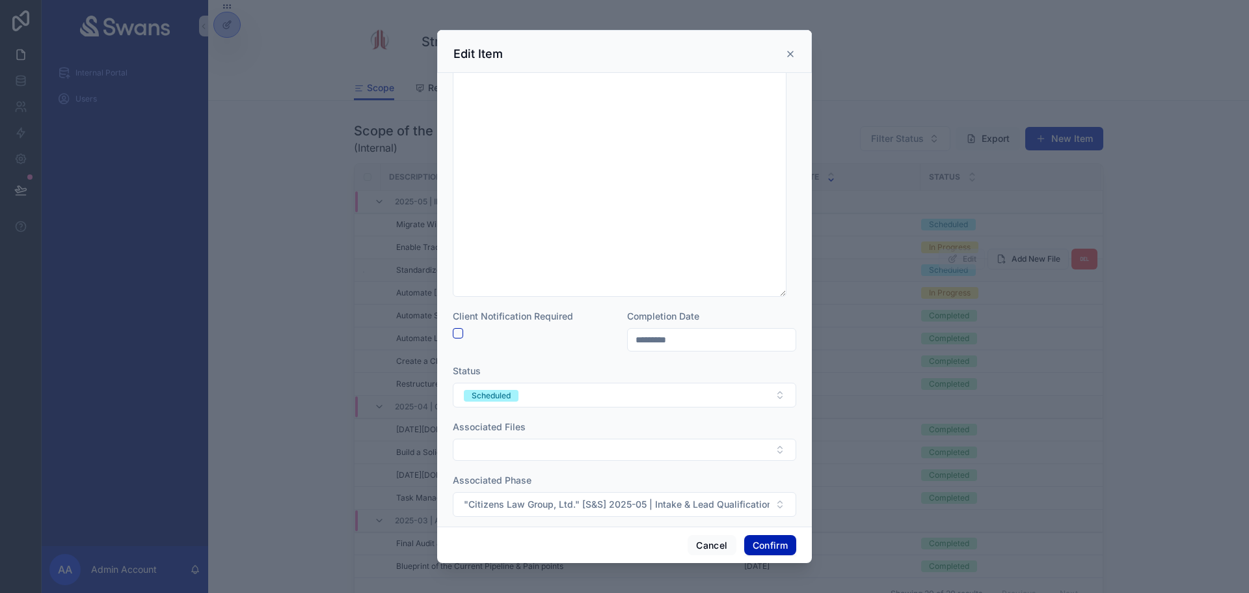
scroll to position [270, 0]
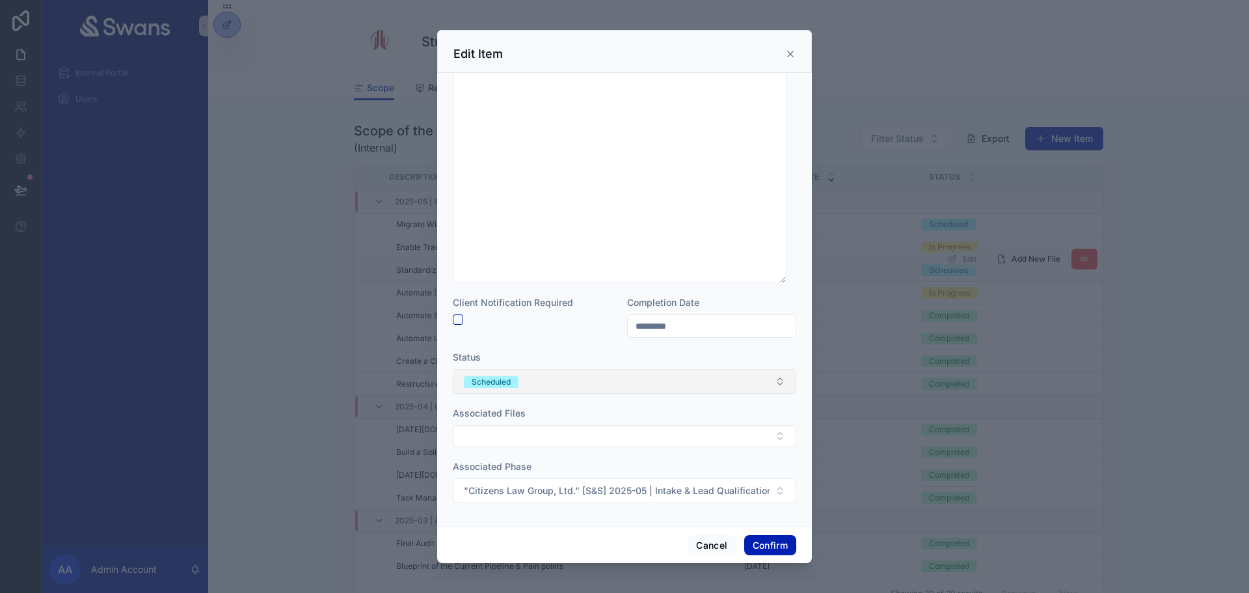
click at [533, 387] on button "Scheduled" at bounding box center [625, 381] width 344 height 25
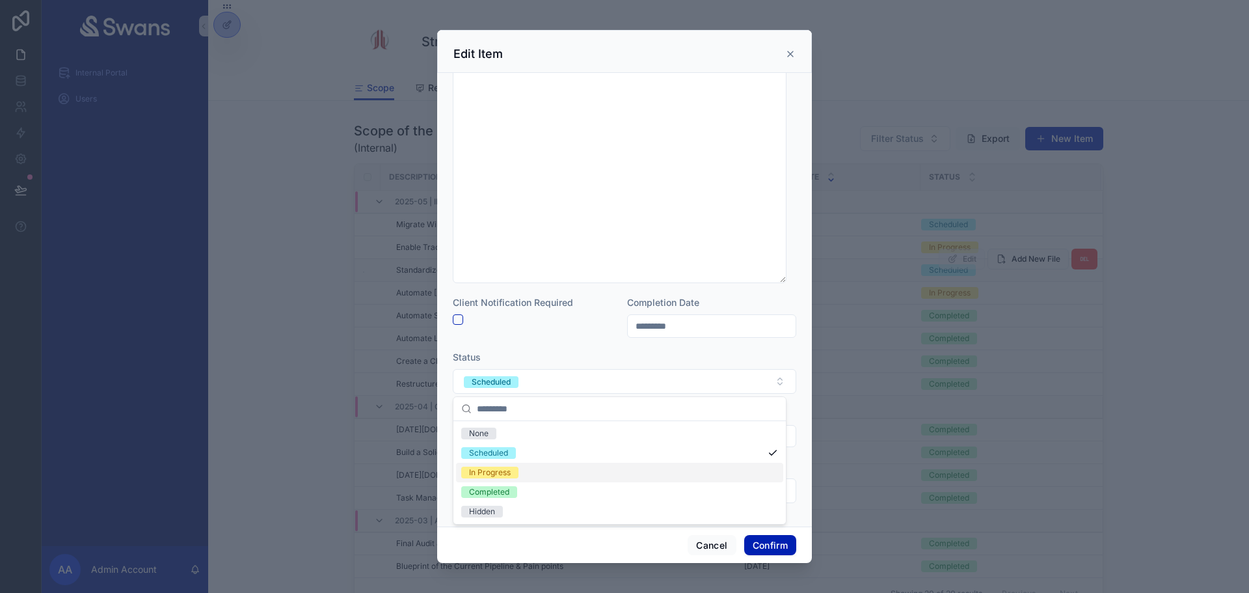
click at [538, 476] on div "In Progress" at bounding box center [619, 473] width 327 height 20
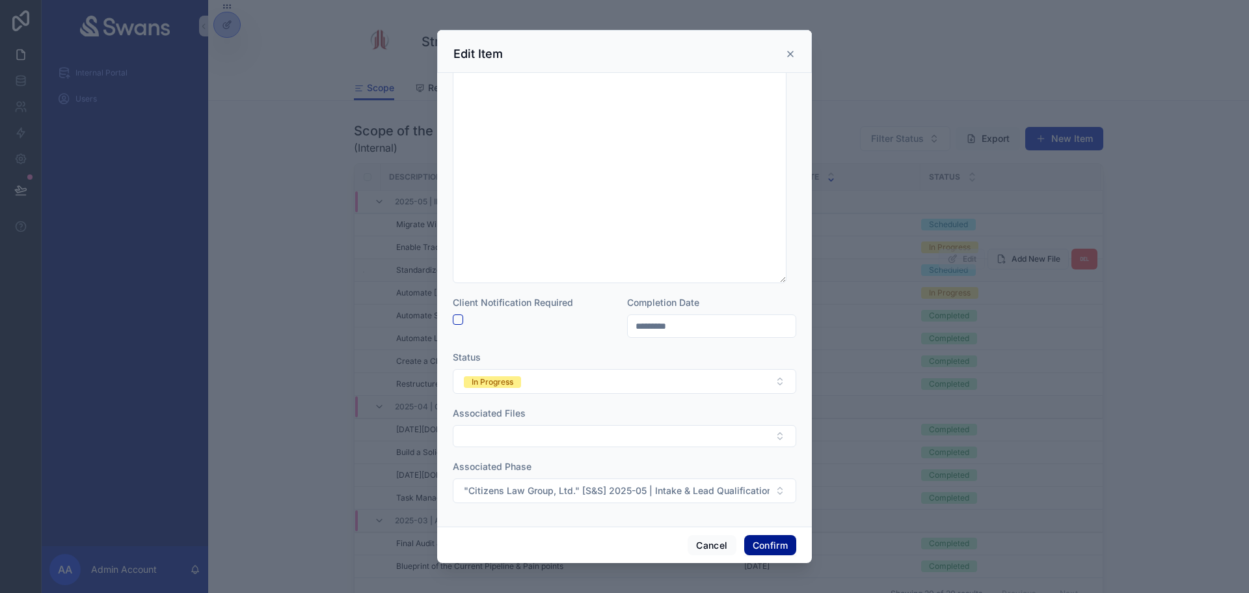
click at [779, 549] on button "Confirm" at bounding box center [770, 545] width 52 height 21
